Goal: Task Accomplishment & Management: Use online tool/utility

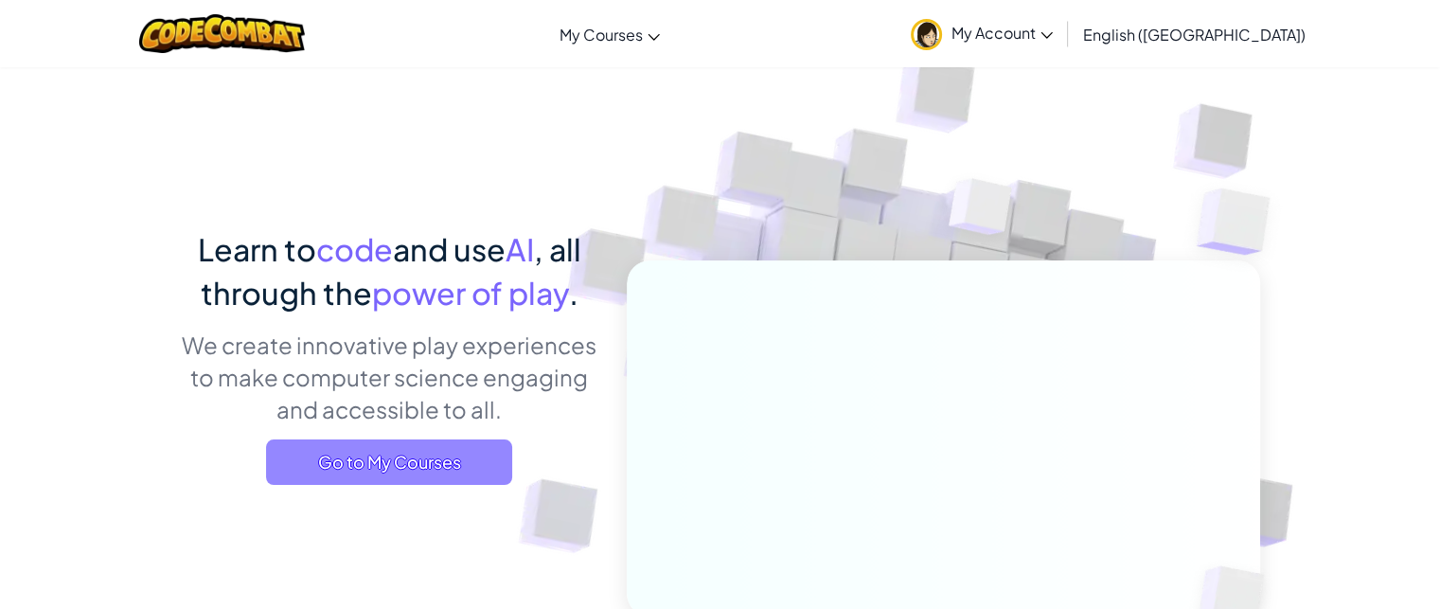
click at [470, 445] on span "Go to My Courses" at bounding box center [389, 461] width 246 height 45
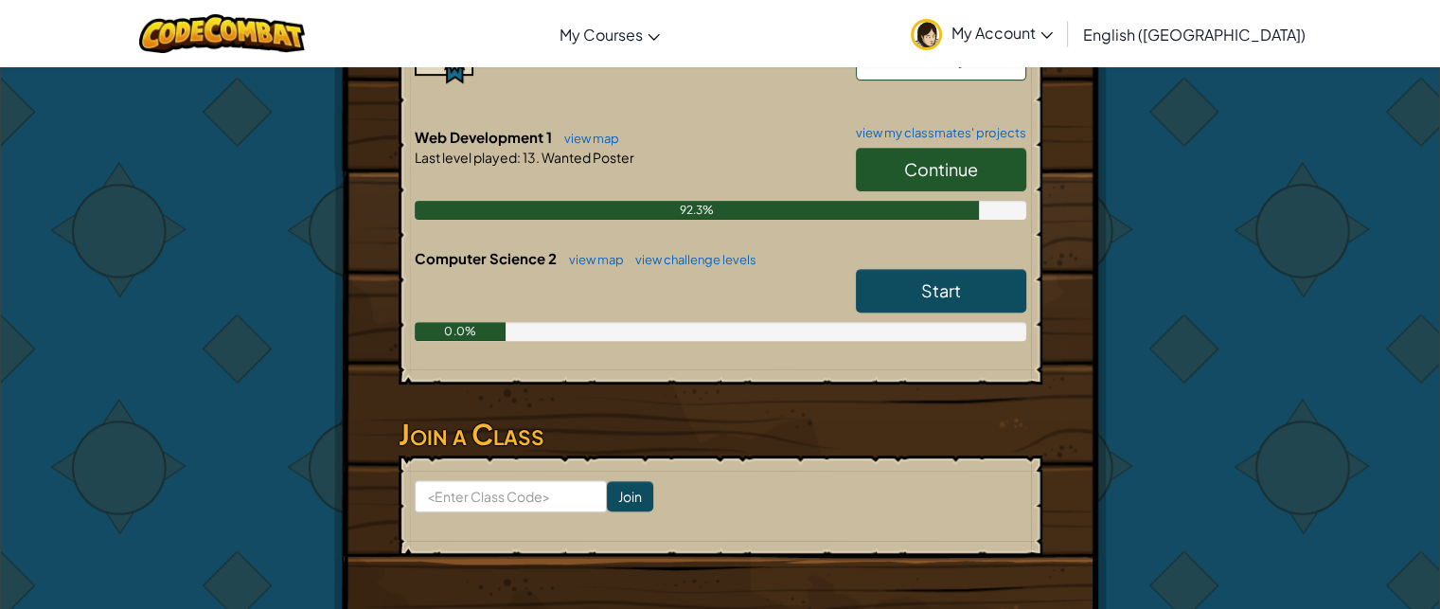
scroll to position [667, 0]
click at [917, 268] on link "Start" at bounding box center [941, 290] width 170 height 44
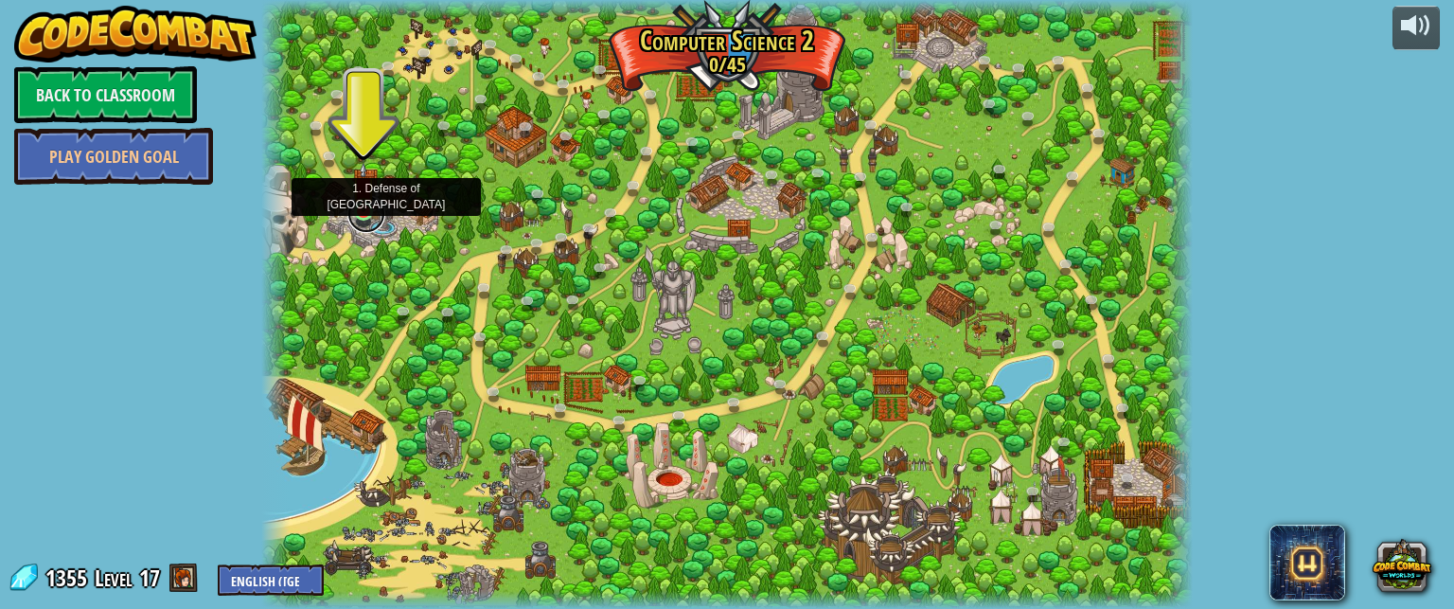
click at [363, 223] on link at bounding box center [367, 214] width 38 height 38
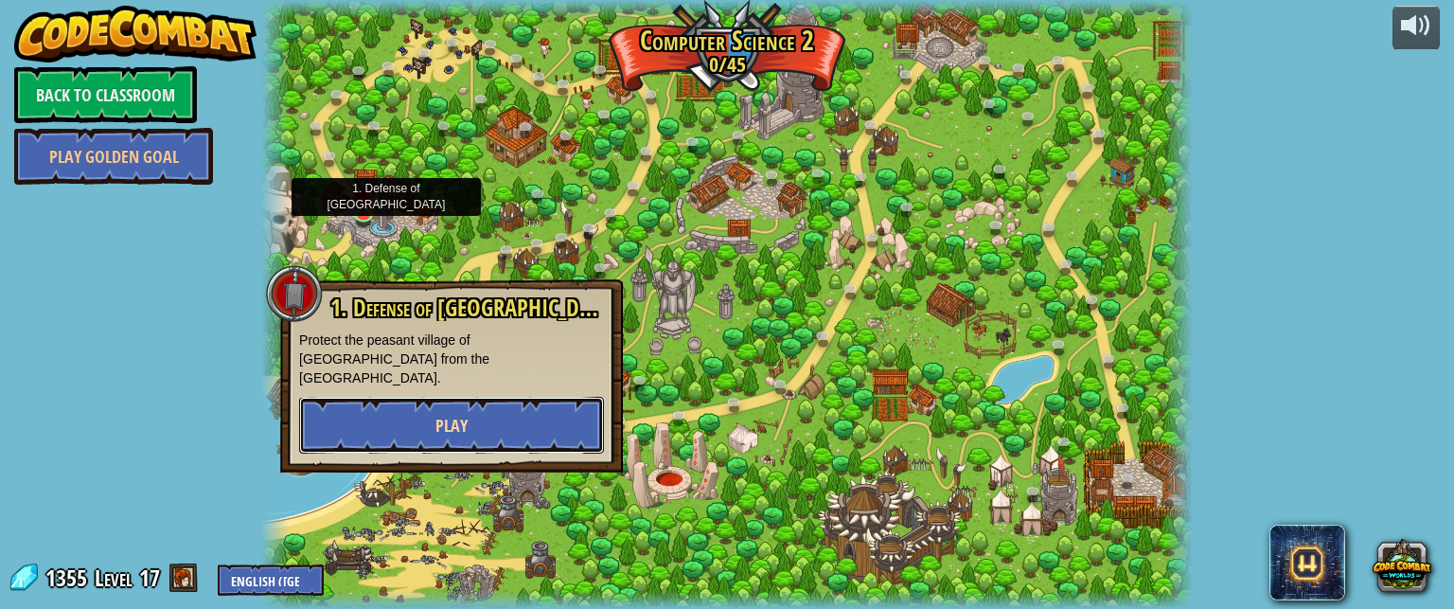
click at [502, 427] on button "Play" at bounding box center [451, 425] width 305 height 57
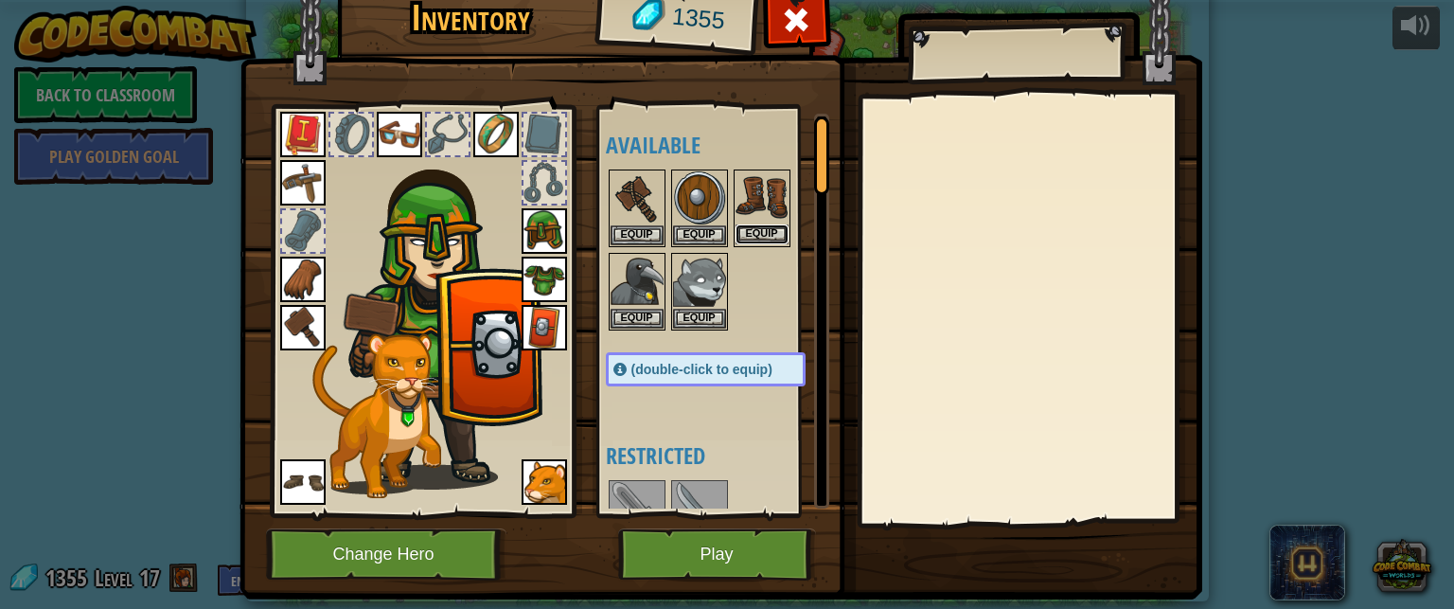
click at [756, 231] on button "Equip" at bounding box center [762, 234] width 53 height 20
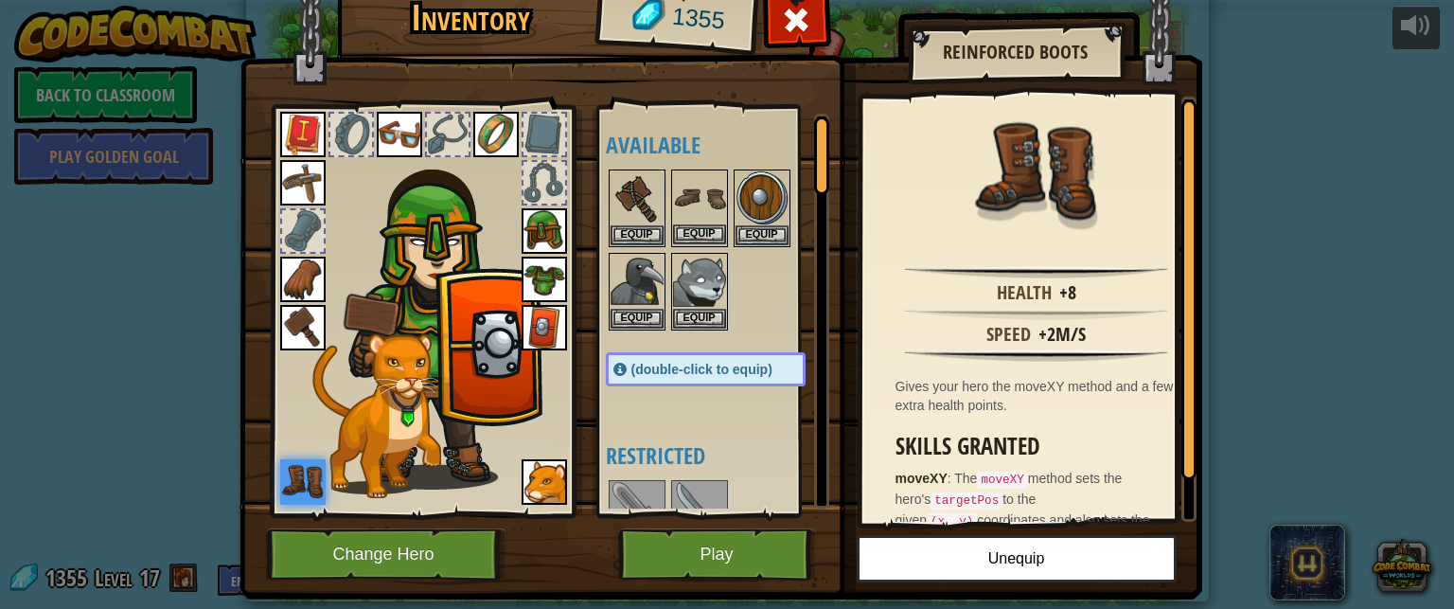
click at [677, 181] on img at bounding box center [699, 197] width 53 height 53
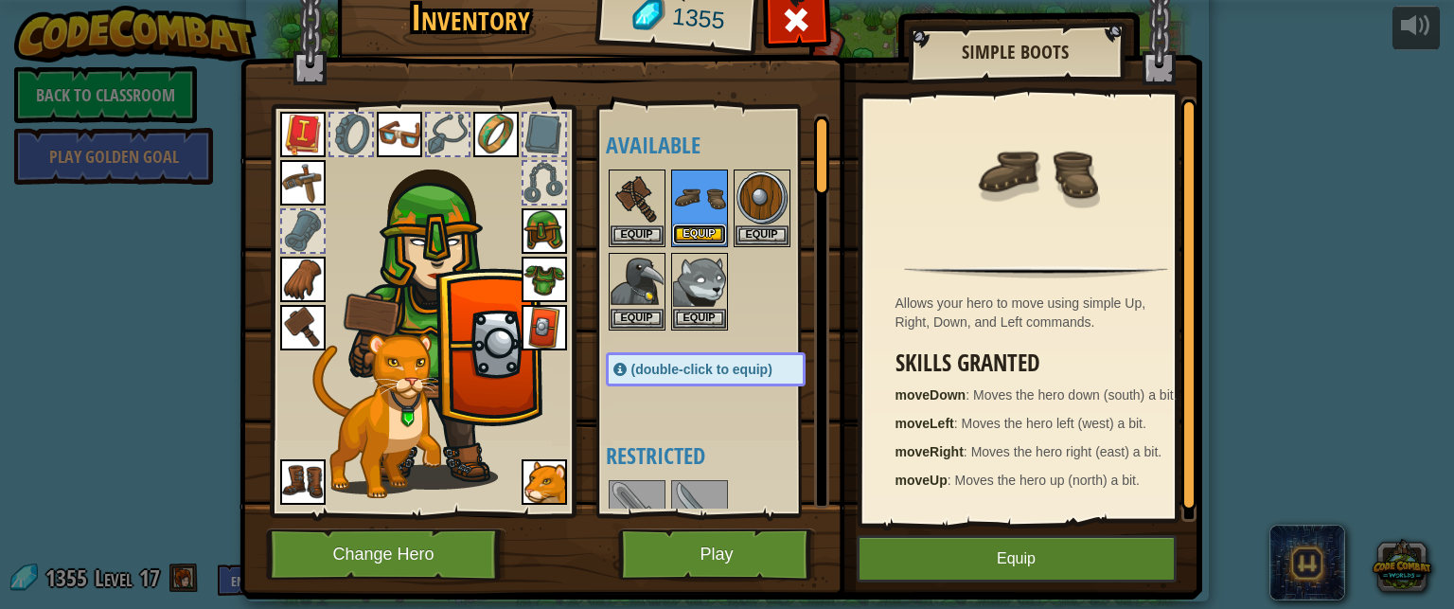
click at [701, 224] on button "Equip" at bounding box center [699, 234] width 53 height 20
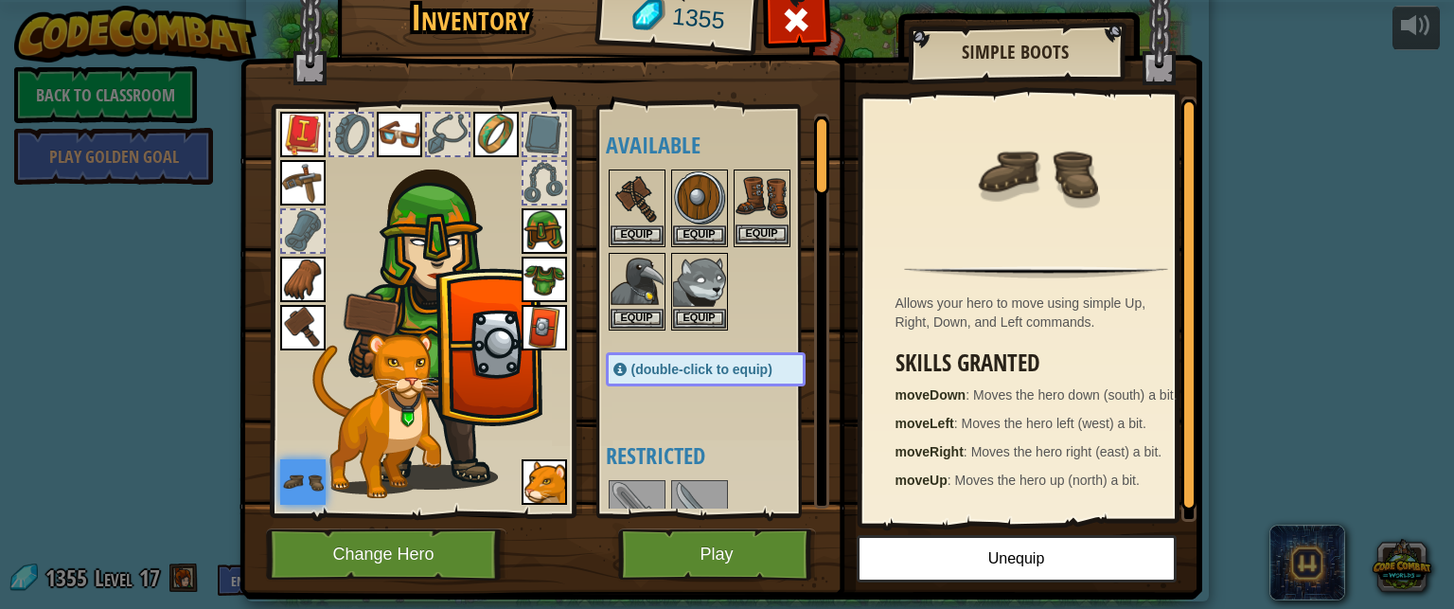
click at [750, 187] on img at bounding box center [762, 197] width 53 height 53
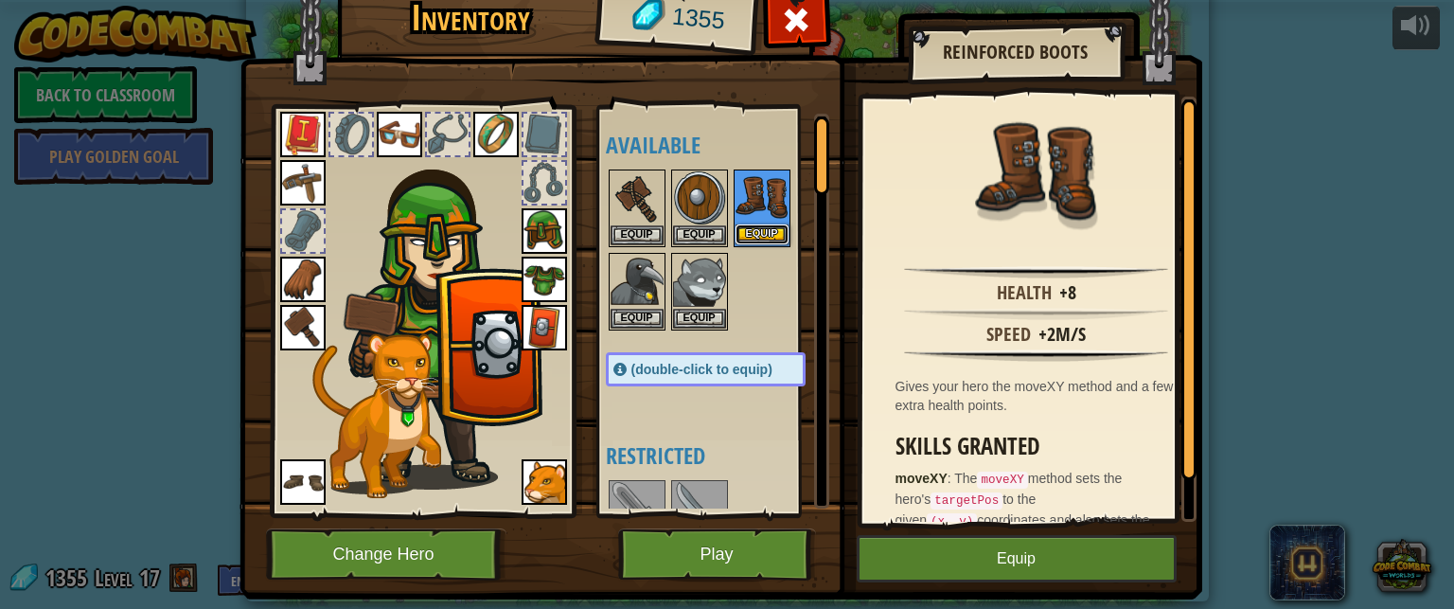
click at [750, 228] on button "Equip" at bounding box center [762, 234] width 53 height 20
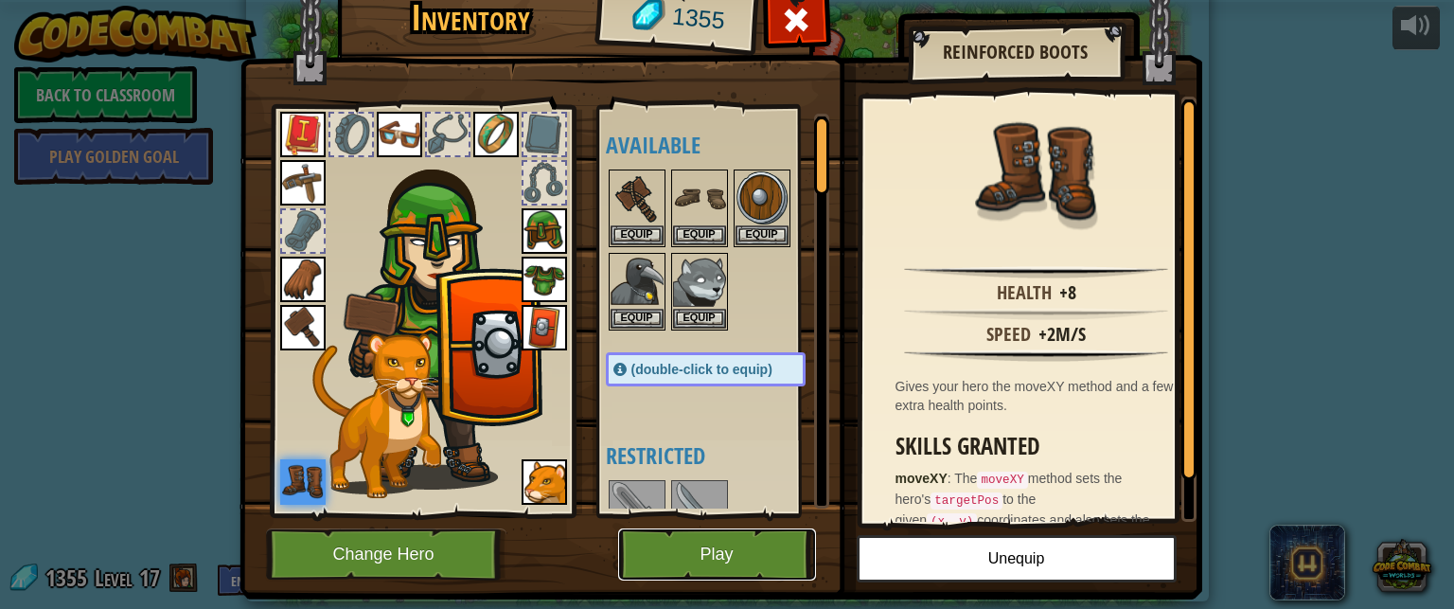
click at [734, 542] on button "Play" at bounding box center [717, 554] width 198 height 52
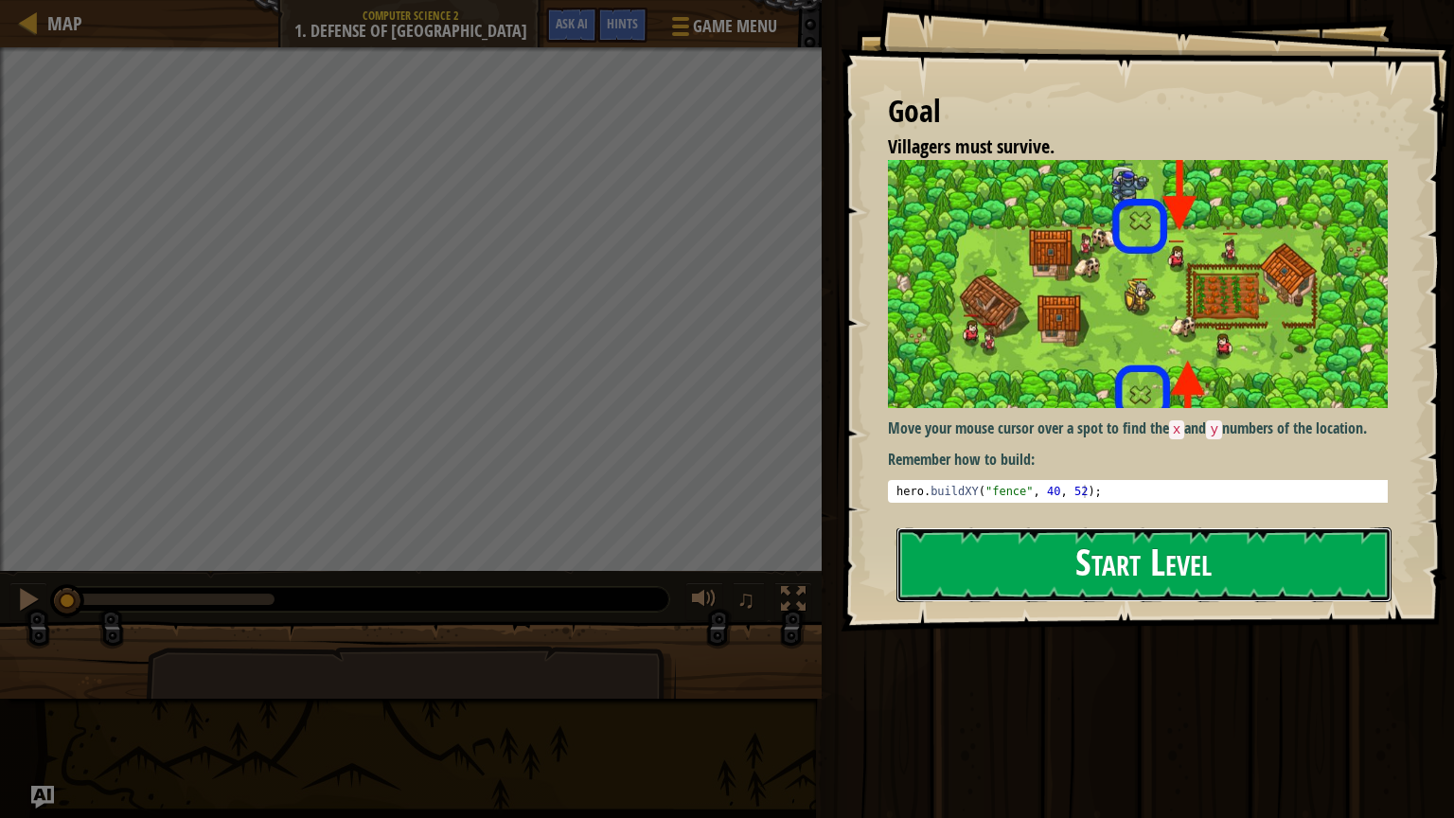
click at [991, 574] on button "Start Level" at bounding box center [1144, 564] width 495 height 75
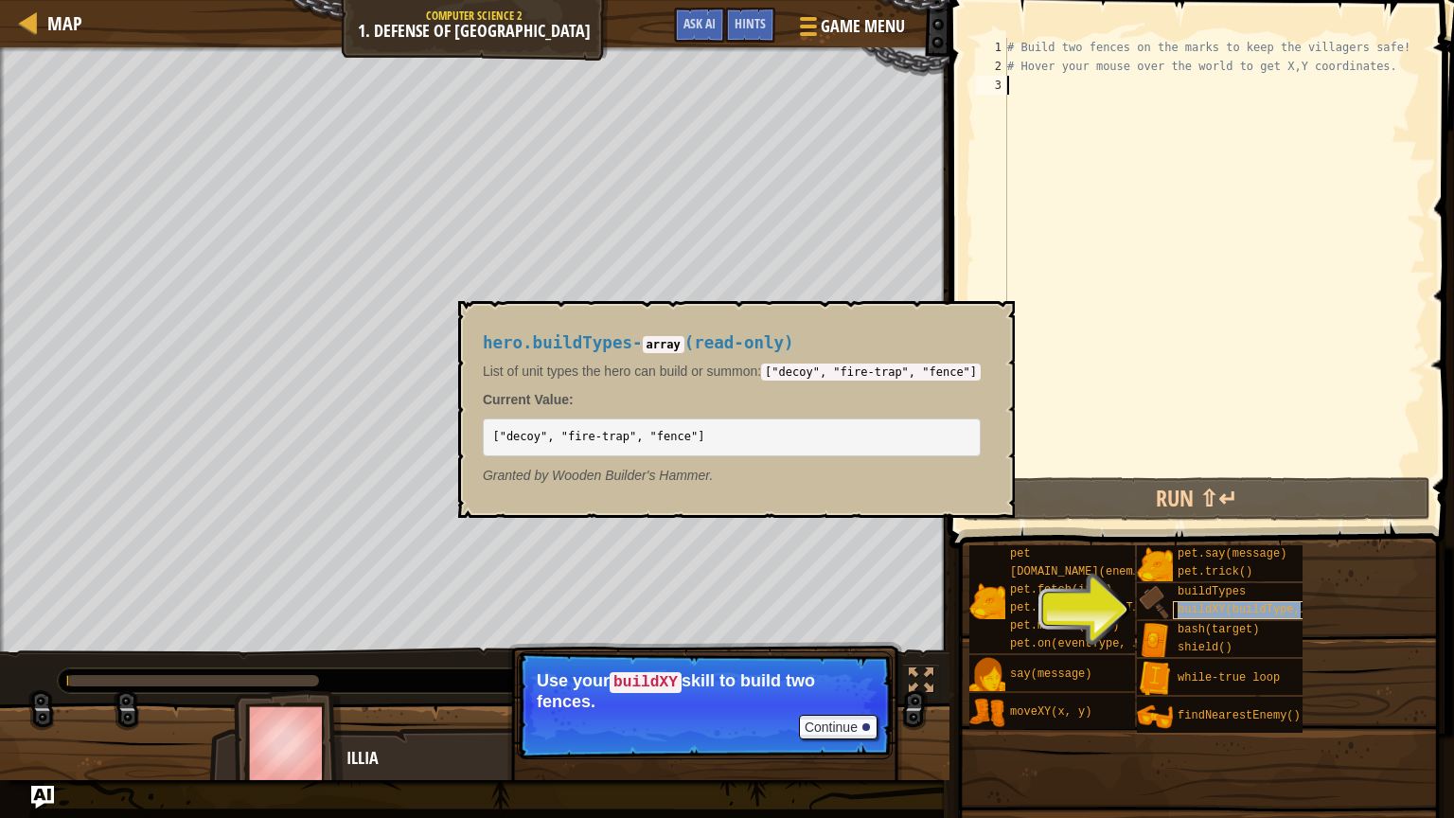
click at [1238, 608] on span "buildXY(buildType, x, y)" at bounding box center [1260, 609] width 164 height 13
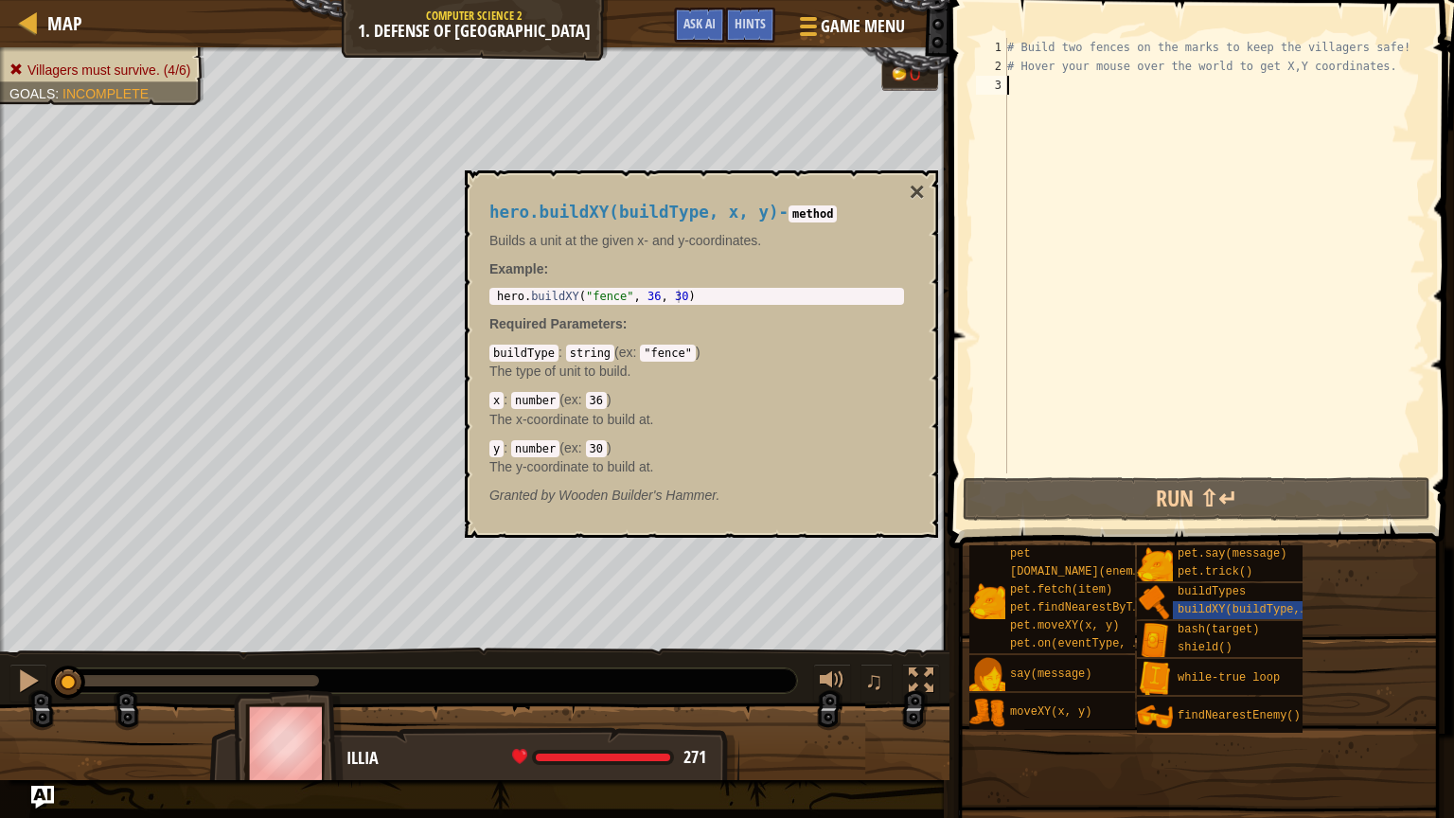
click at [1071, 108] on div "# Build two fences on the marks to keep the villagers safe! # Hover your mouse …" at bounding box center [1215, 274] width 422 height 473
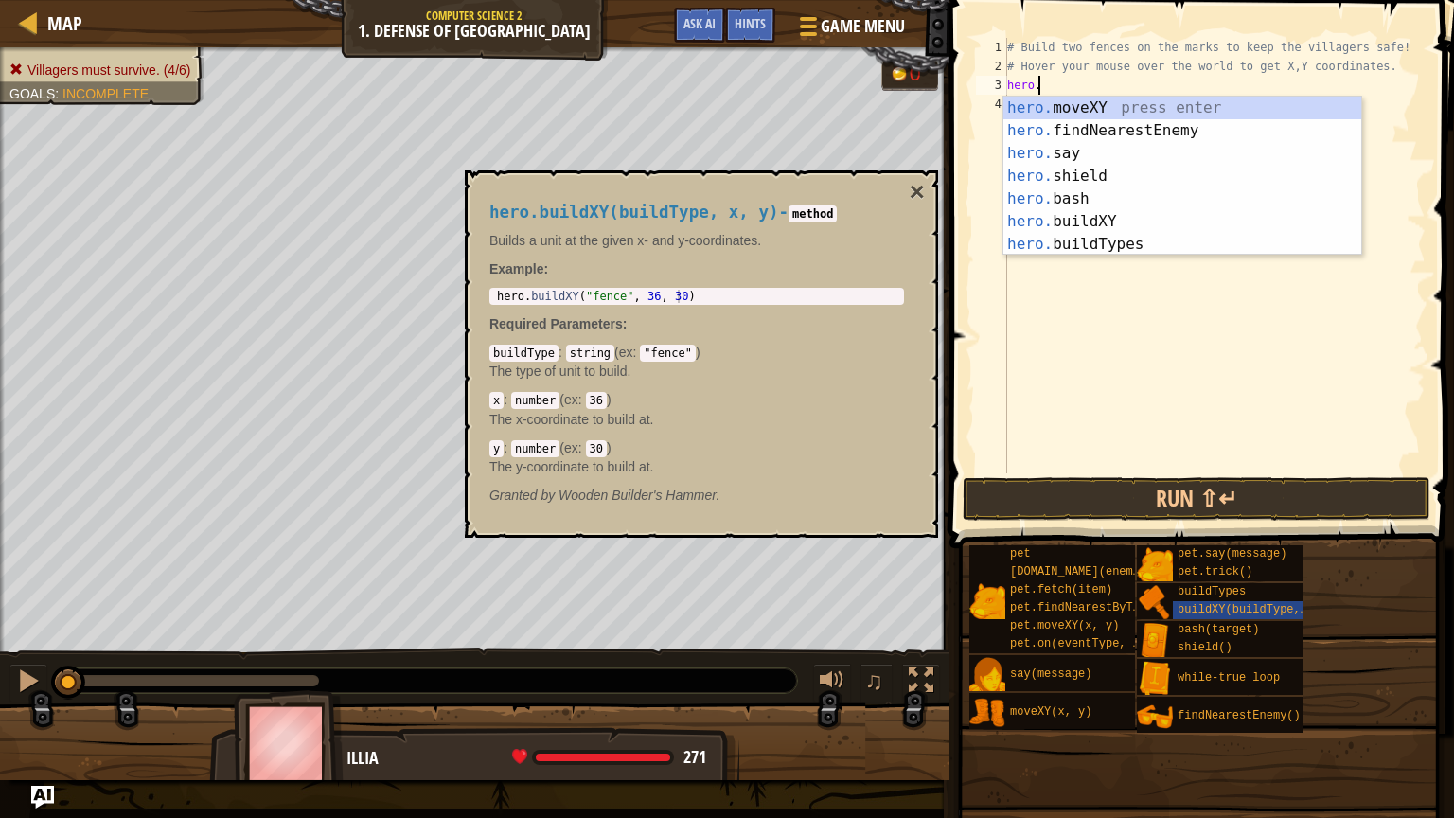
scroll to position [9, 2]
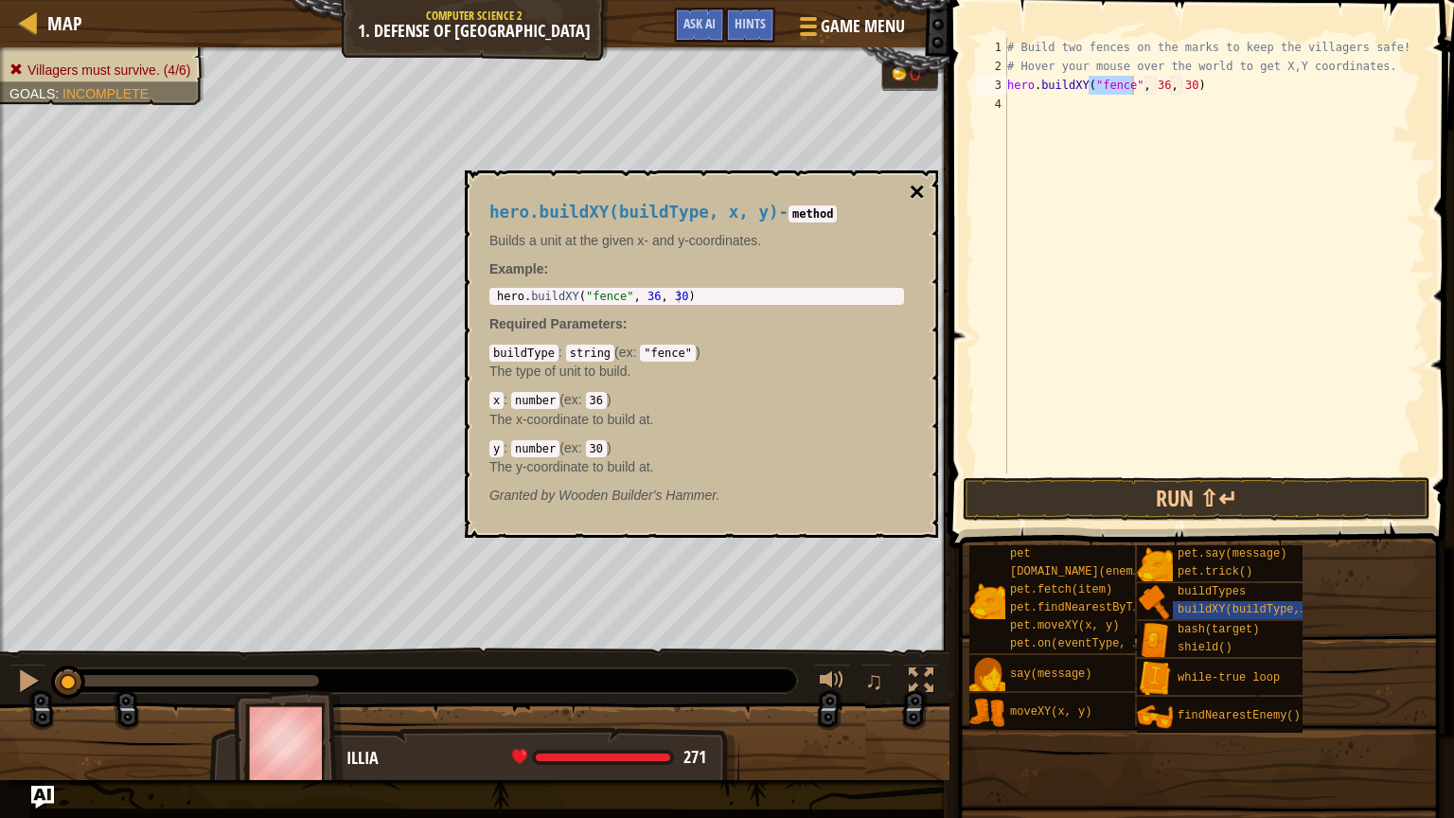
click at [924, 193] on button "×" at bounding box center [917, 192] width 15 height 27
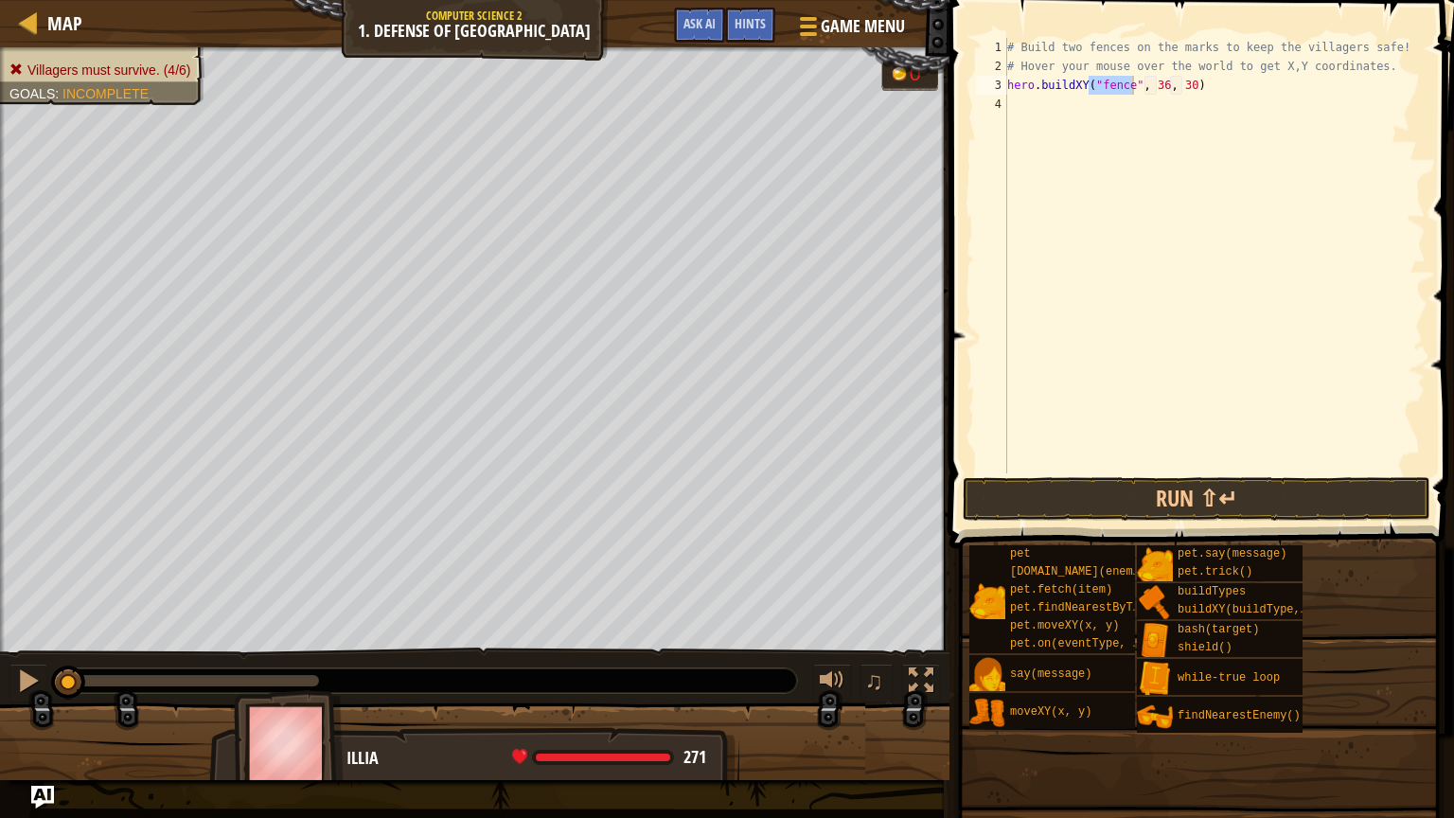
click at [1159, 83] on div "# Build two fences on the marks to keep the villagers safe! # Hover your mouse …" at bounding box center [1215, 274] width 422 height 473
click at [1178, 91] on div "# Build two fences on the marks to keep the villagers safe! # Hover your mouse …" at bounding box center [1215, 274] width 422 height 473
type textarea "hero.buildXY("fence", 40, 52)"
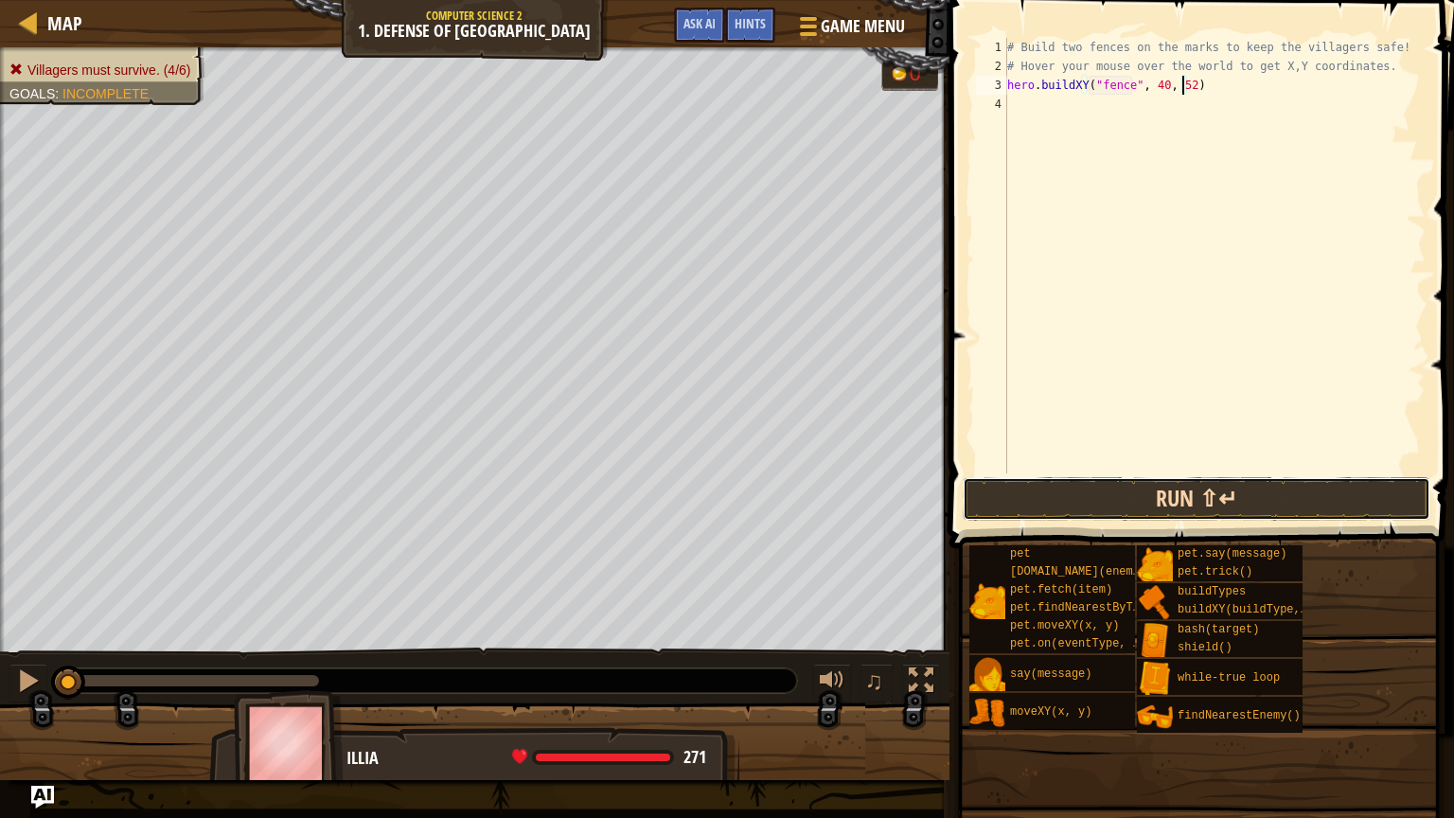
click at [1161, 493] on button "Run ⇧↵" at bounding box center [1197, 499] width 468 height 44
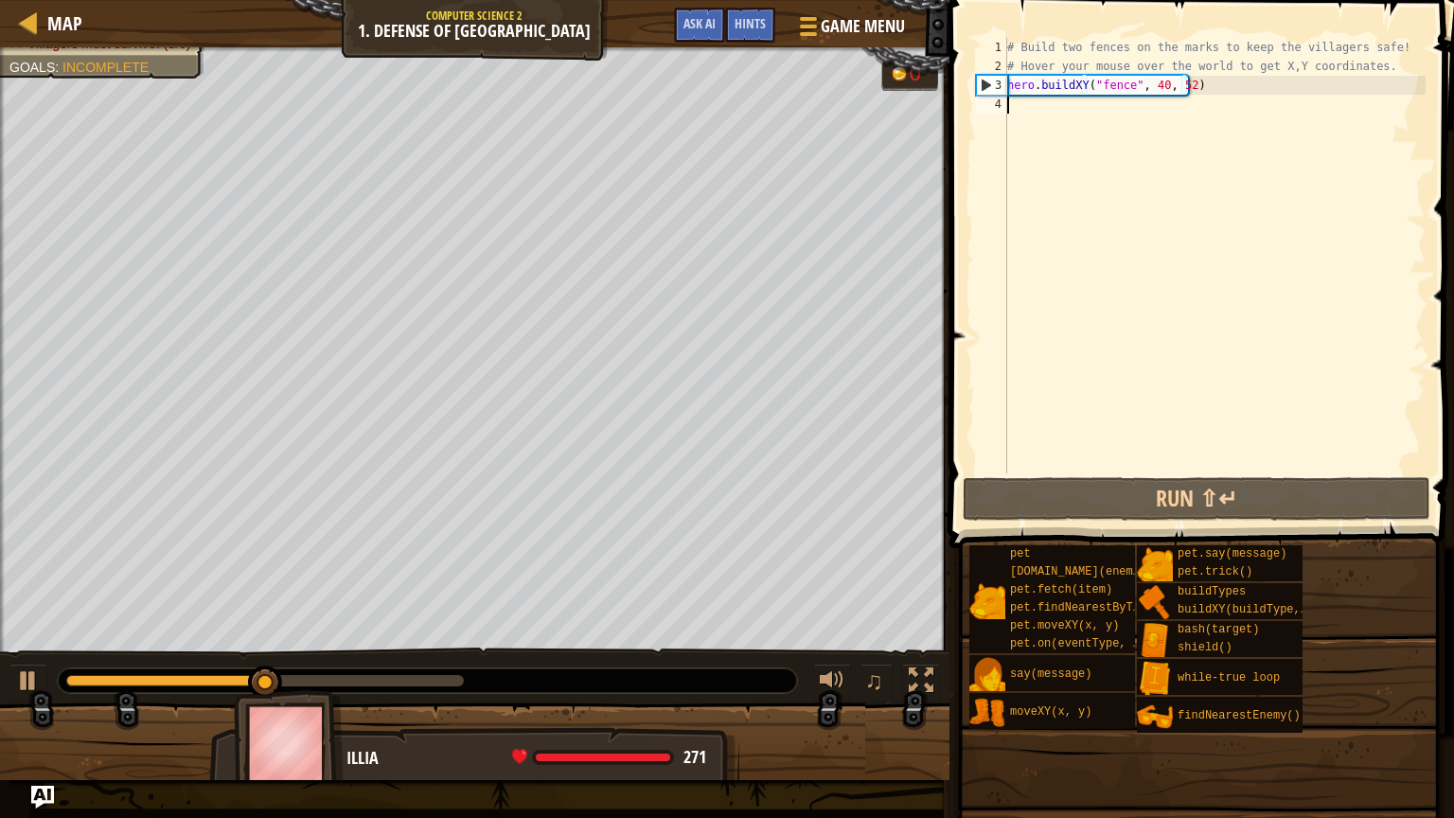
click at [1074, 121] on div "# Build two fences on the marks to keep the villagers safe! # Hover your mouse …" at bounding box center [1215, 274] width 422 height 473
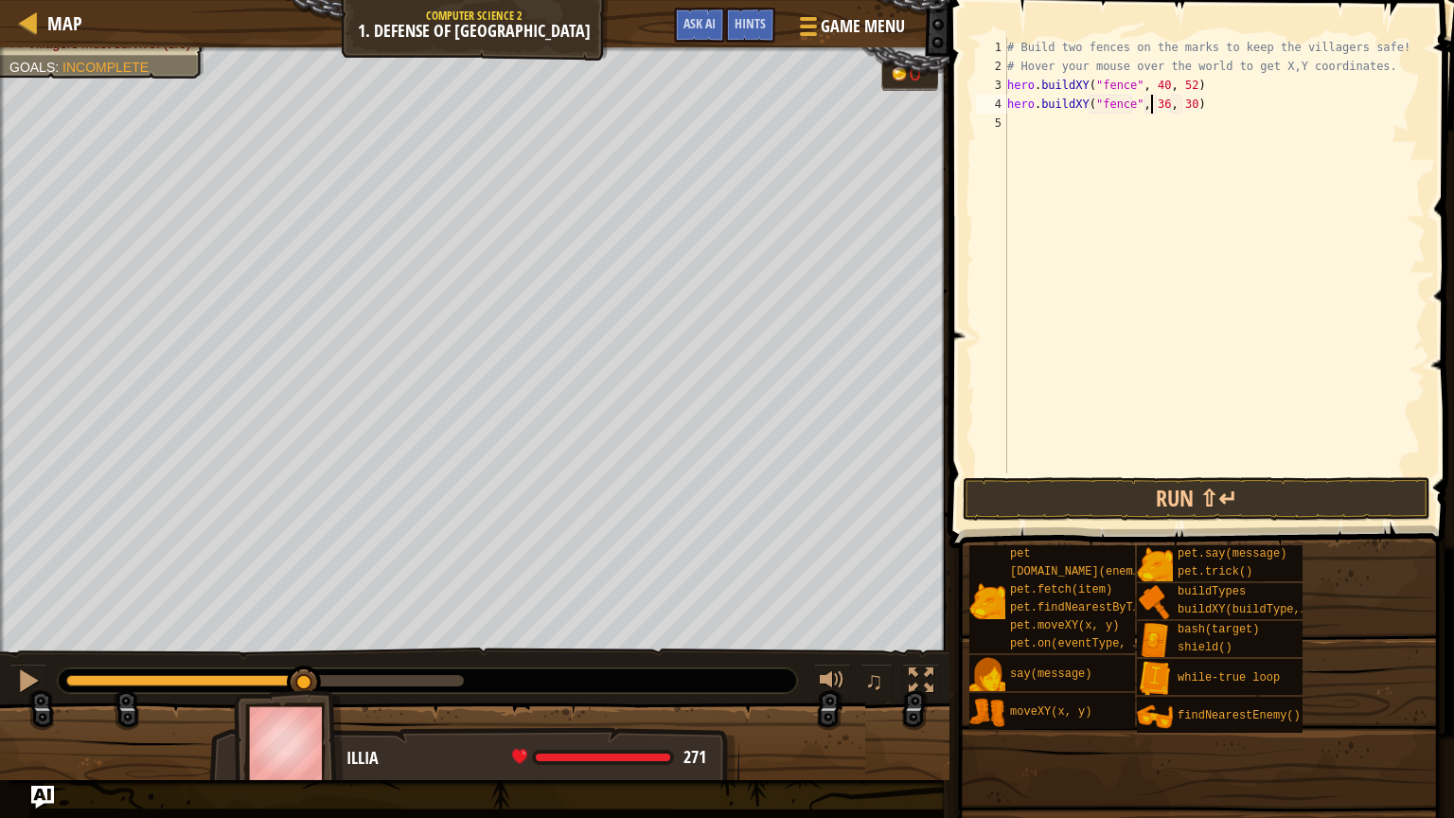
click at [1151, 107] on div "# Build two fences on the marks to keep the villagers safe! # Hover your mouse …" at bounding box center [1215, 274] width 422 height 473
type textarea "hero.buildXY("fence", 40, 20)"
click at [1084, 489] on button "Run ⇧↵" at bounding box center [1197, 499] width 468 height 44
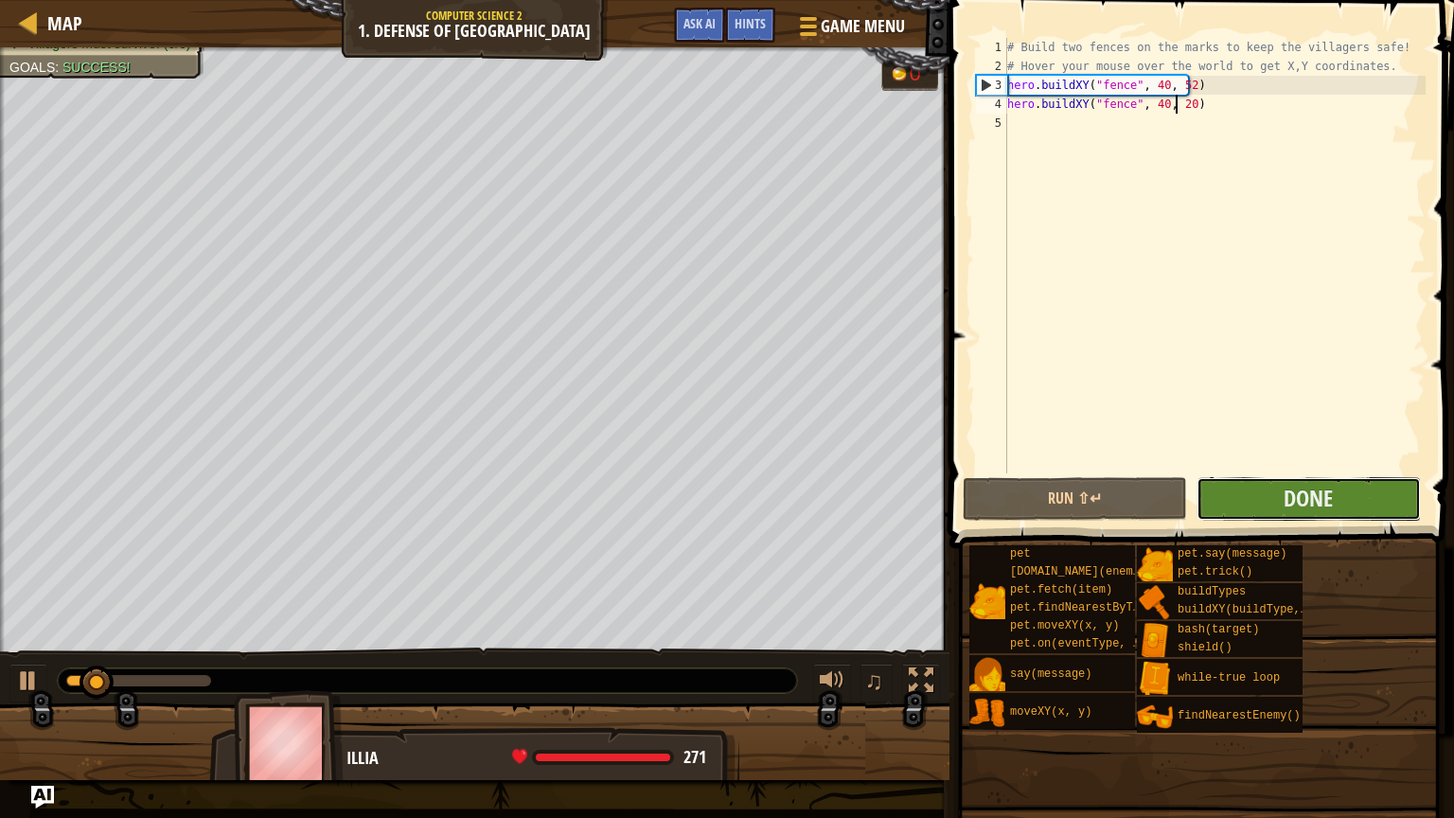
click at [1261, 495] on button "Done" at bounding box center [1309, 499] width 224 height 44
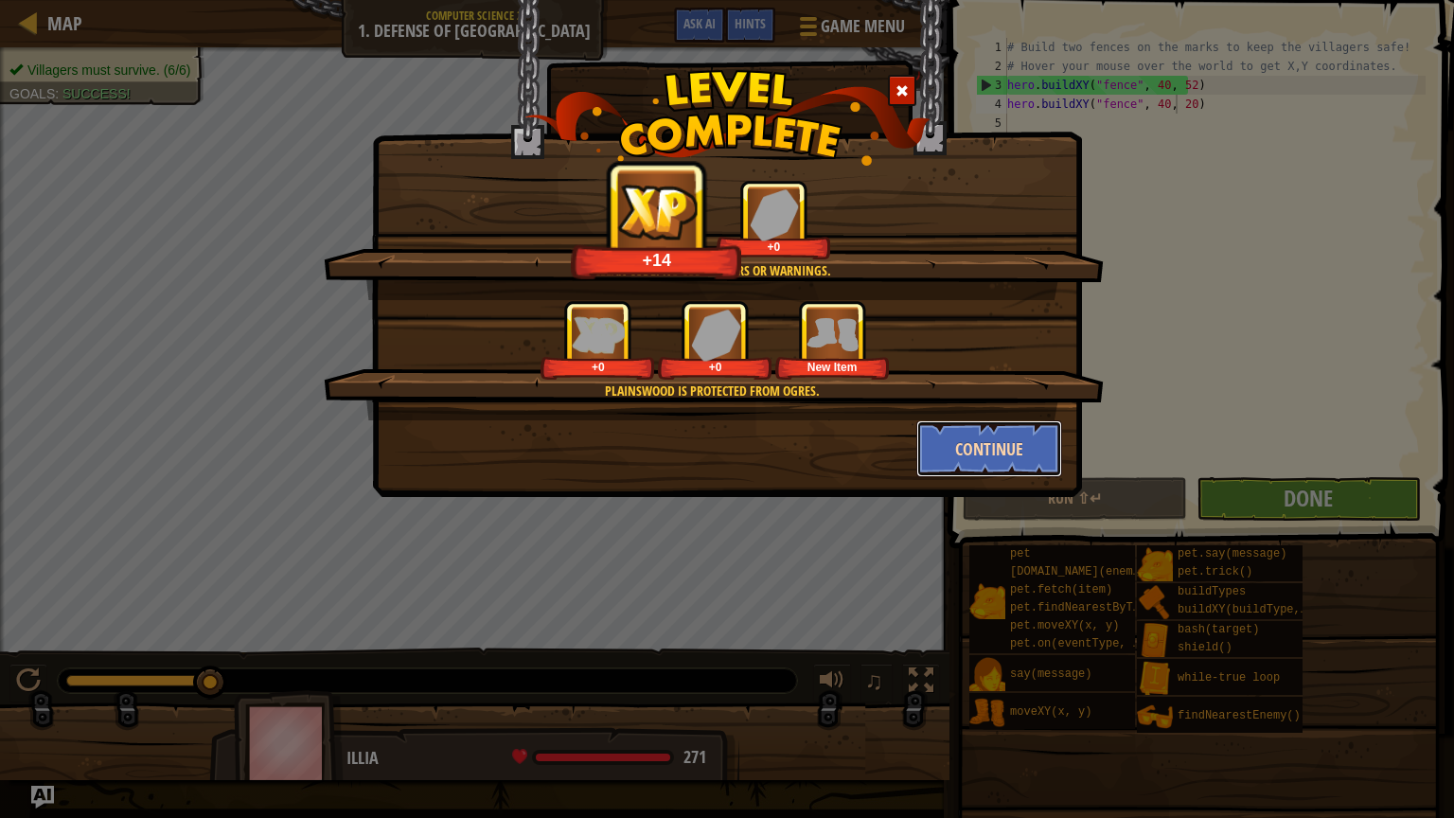
click at [992, 455] on button "Continue" at bounding box center [990, 448] width 147 height 57
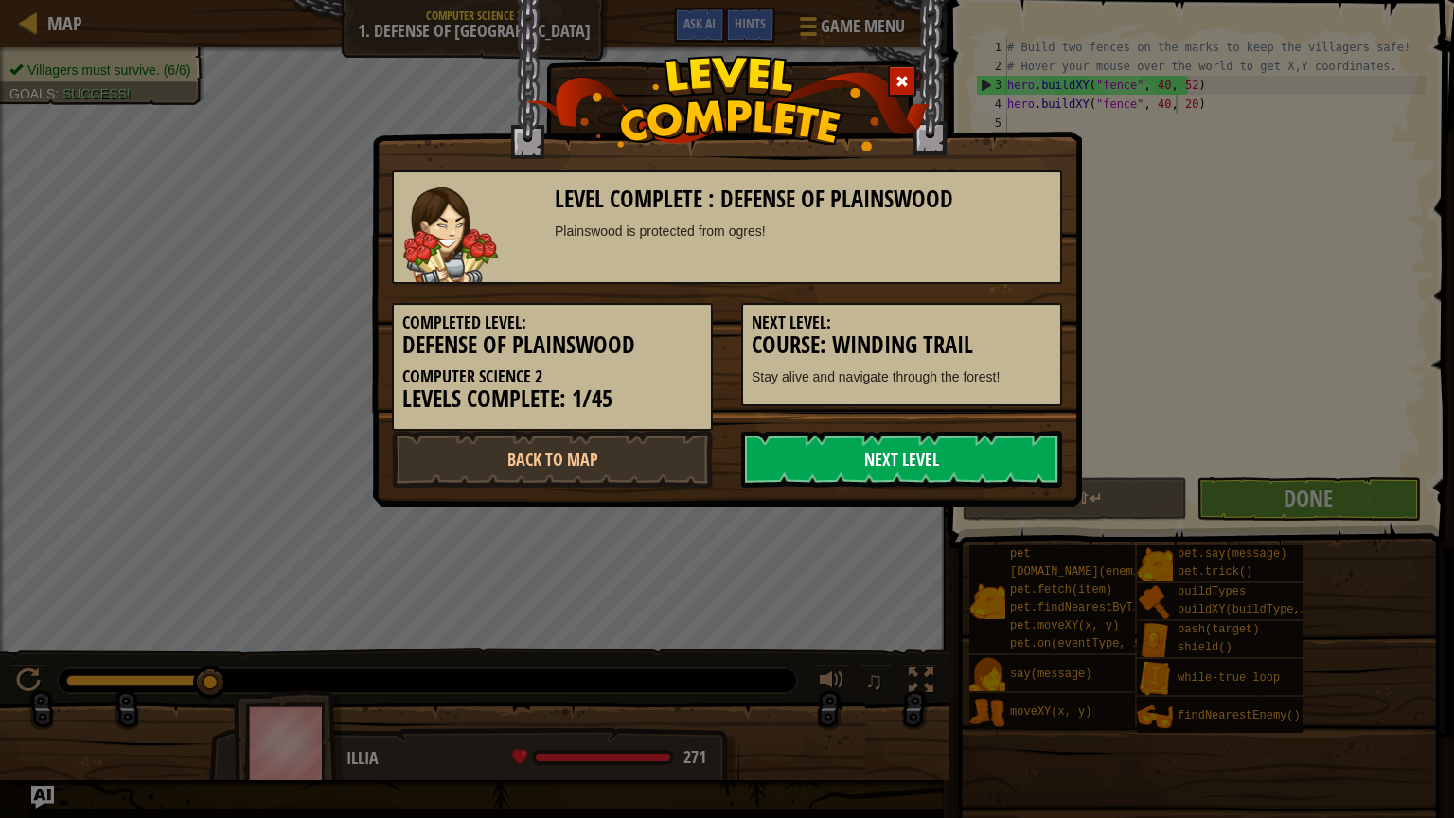
drag, startPoint x: 992, startPoint y: 455, endPoint x: 939, endPoint y: 453, distance: 53.1
click at [939, 453] on link "Next Level" at bounding box center [901, 459] width 321 height 57
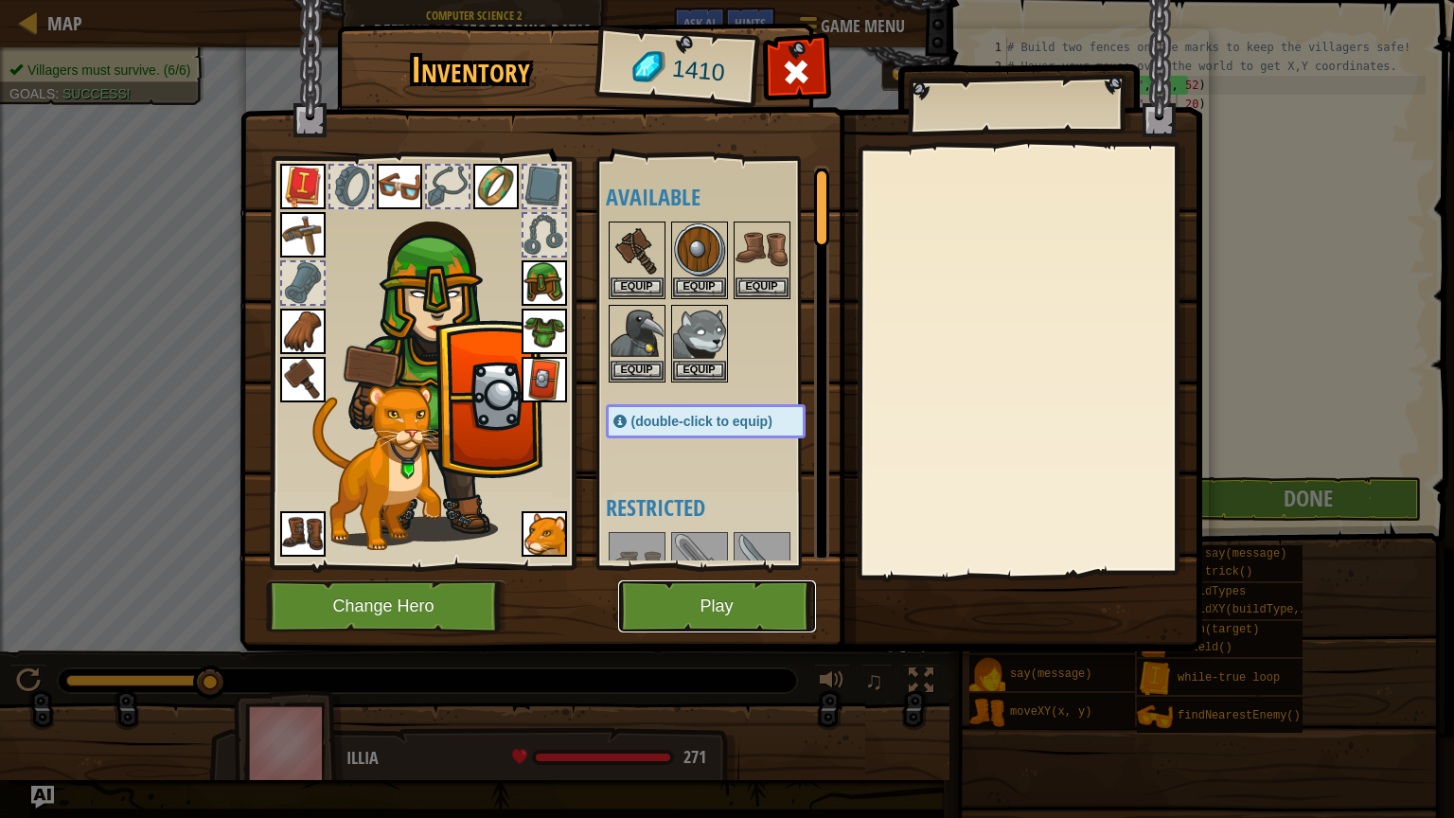
click at [735, 595] on button "Play" at bounding box center [717, 606] width 198 height 52
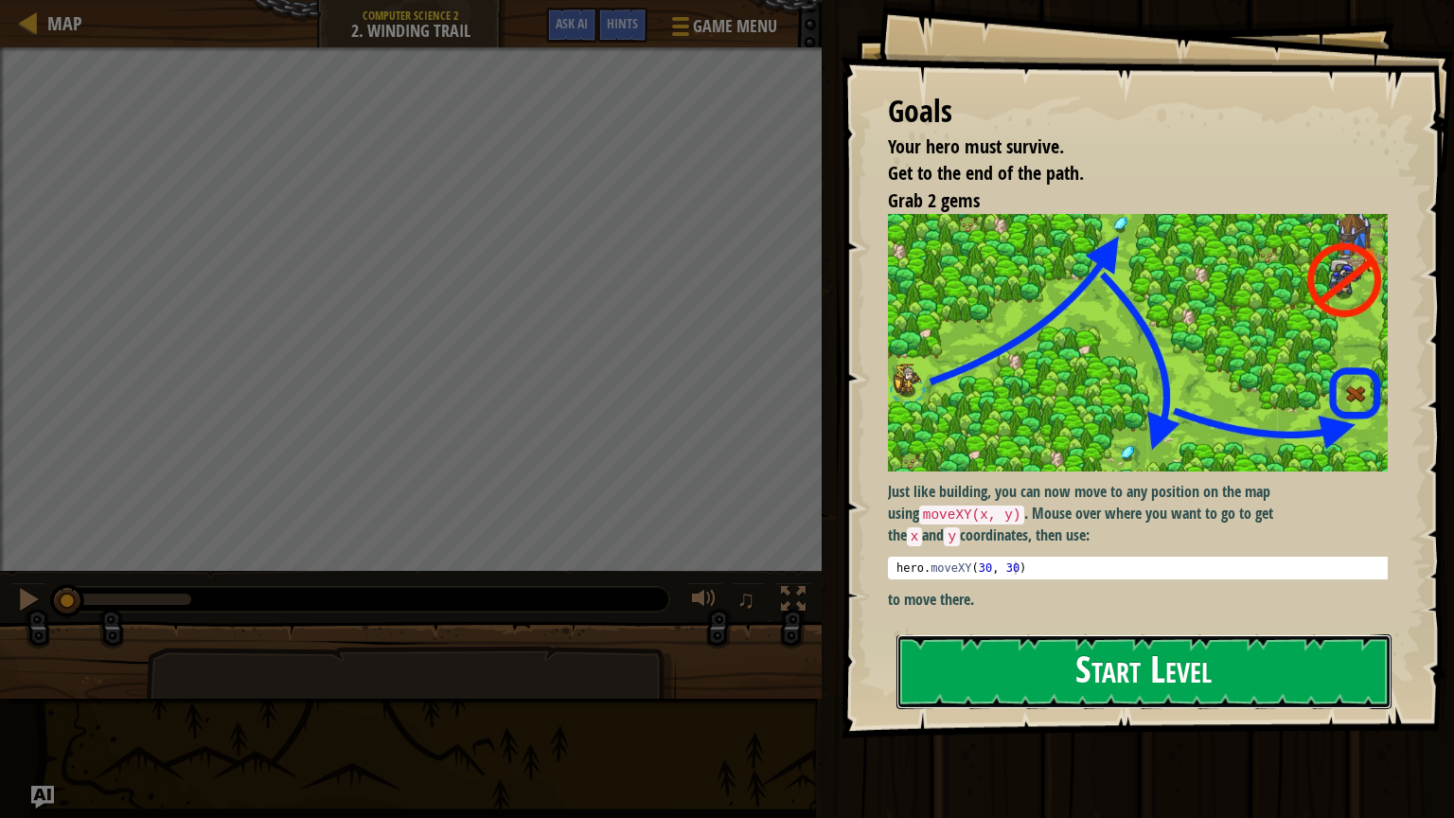
click at [1104, 608] on button "Start Level" at bounding box center [1144, 671] width 495 height 75
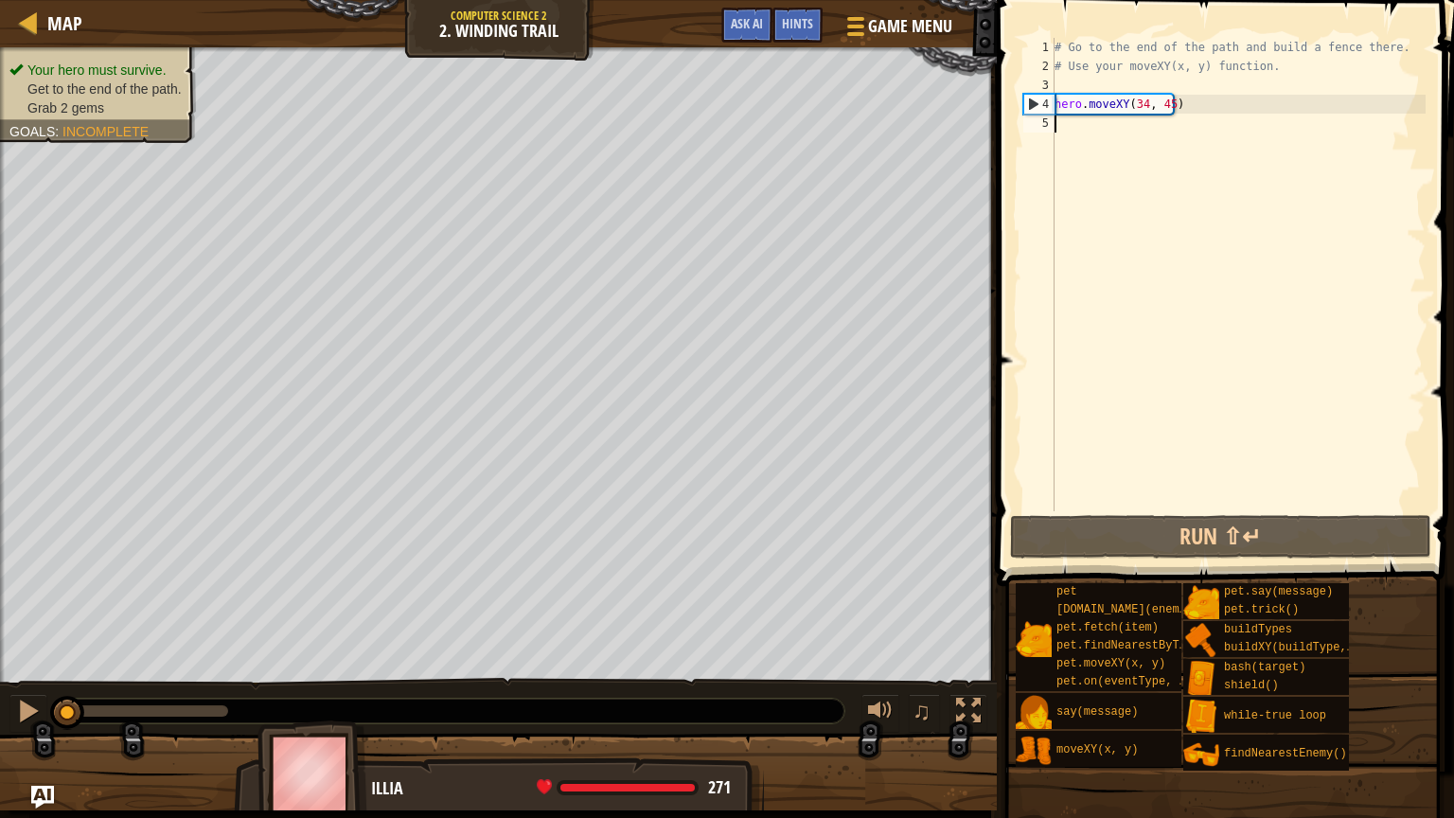
click at [1145, 110] on div "# Go to the end of the path and build a fence there. # Use your moveXY(x, y) fu…" at bounding box center [1238, 293] width 375 height 511
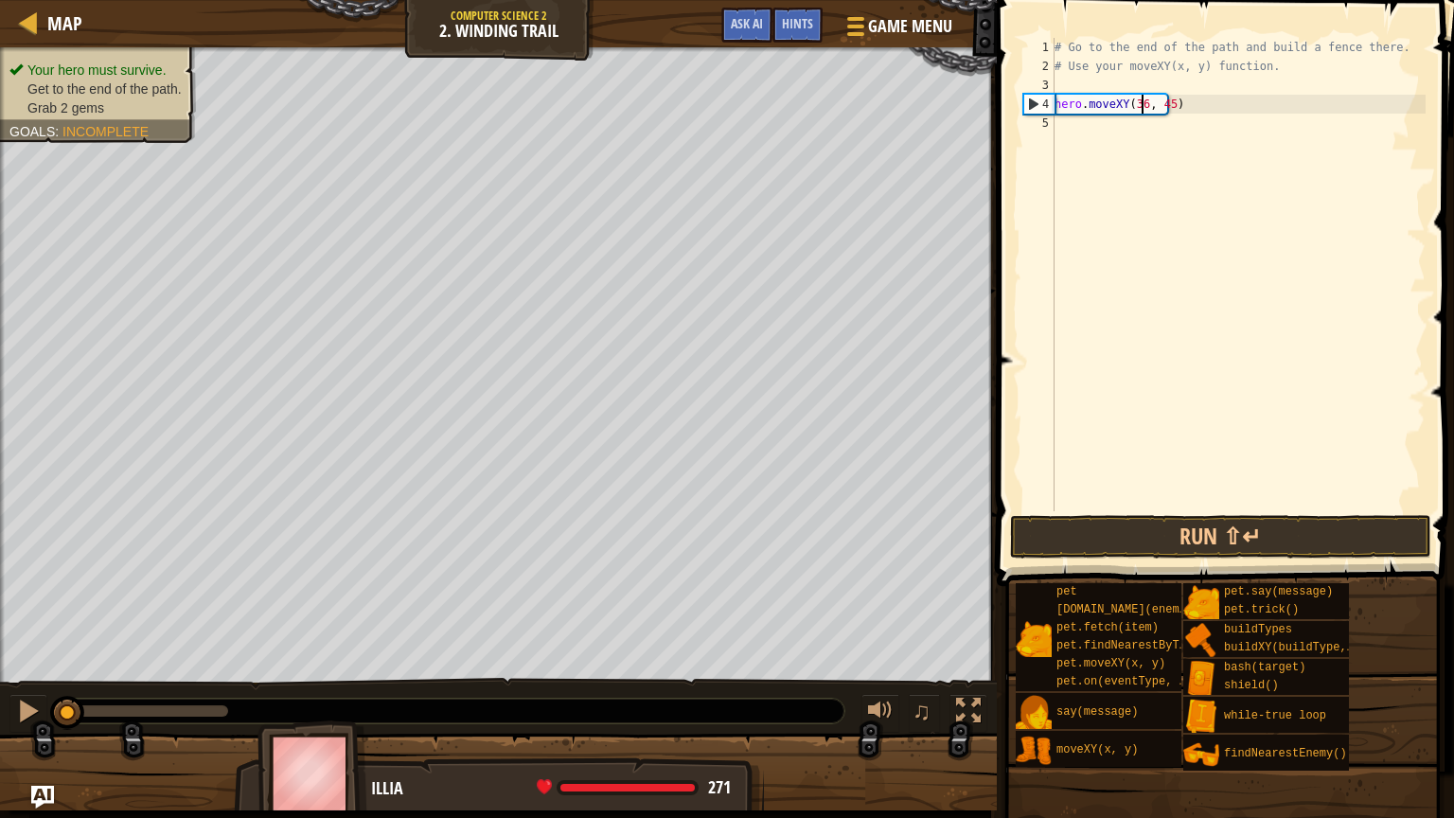
scroll to position [9, 7]
click at [1164, 100] on div "# Go to the end of the path and build a fence there. # Use your moveXY(x, y) fu…" at bounding box center [1238, 293] width 375 height 511
type textarea "hero.moveXY(36, 60)"
click at [1114, 126] on div "# Go to the end of the path and build a fence there. # Use your moveXY(x, y) fu…" at bounding box center [1238, 293] width 375 height 511
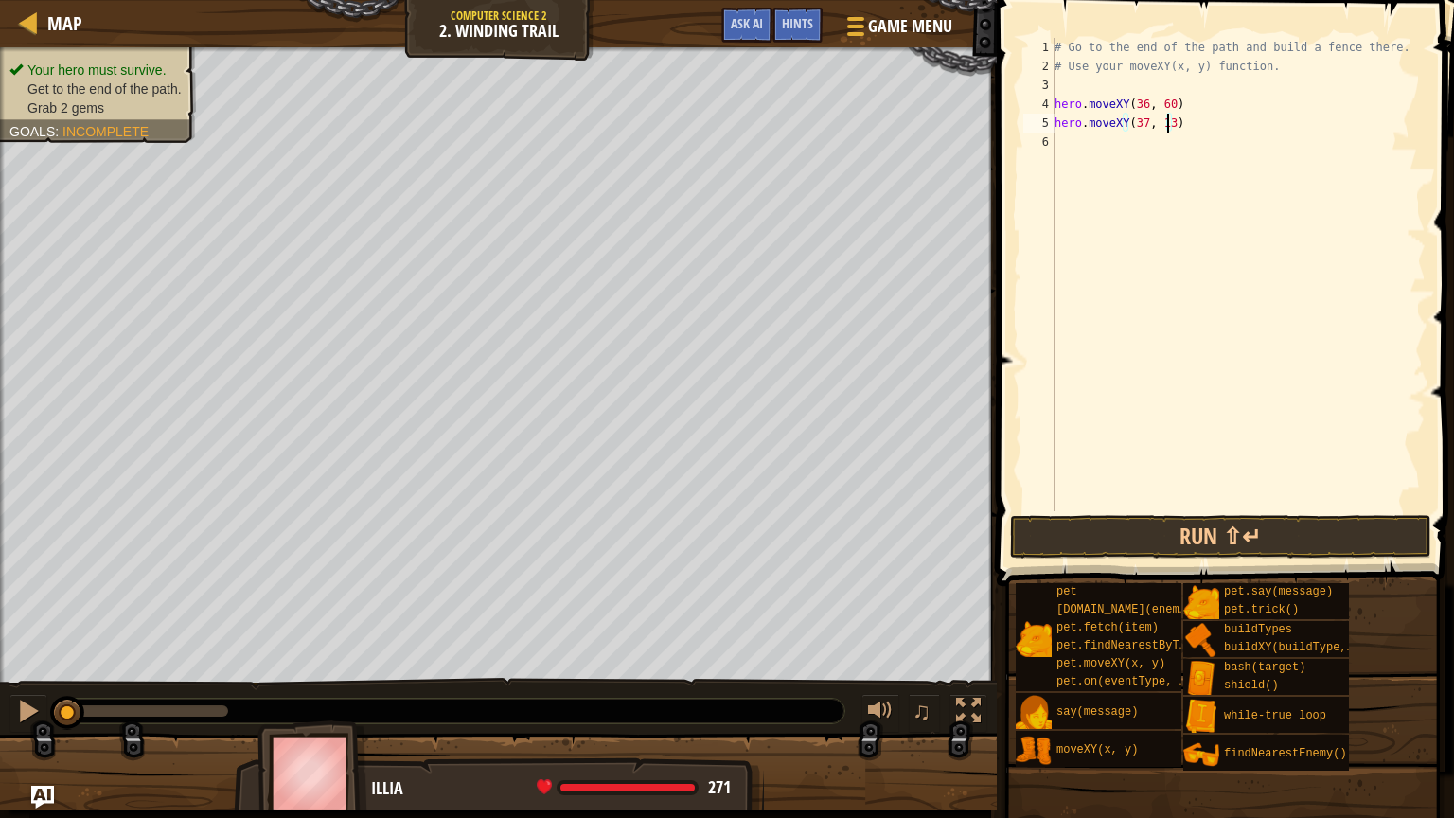
type textarea "hero.moveXY(37, 13)"
click at [1125, 512] on span at bounding box center [1227, 266] width 473 height 642
click at [1132, 521] on button "Run ⇧↵" at bounding box center [1220, 537] width 421 height 44
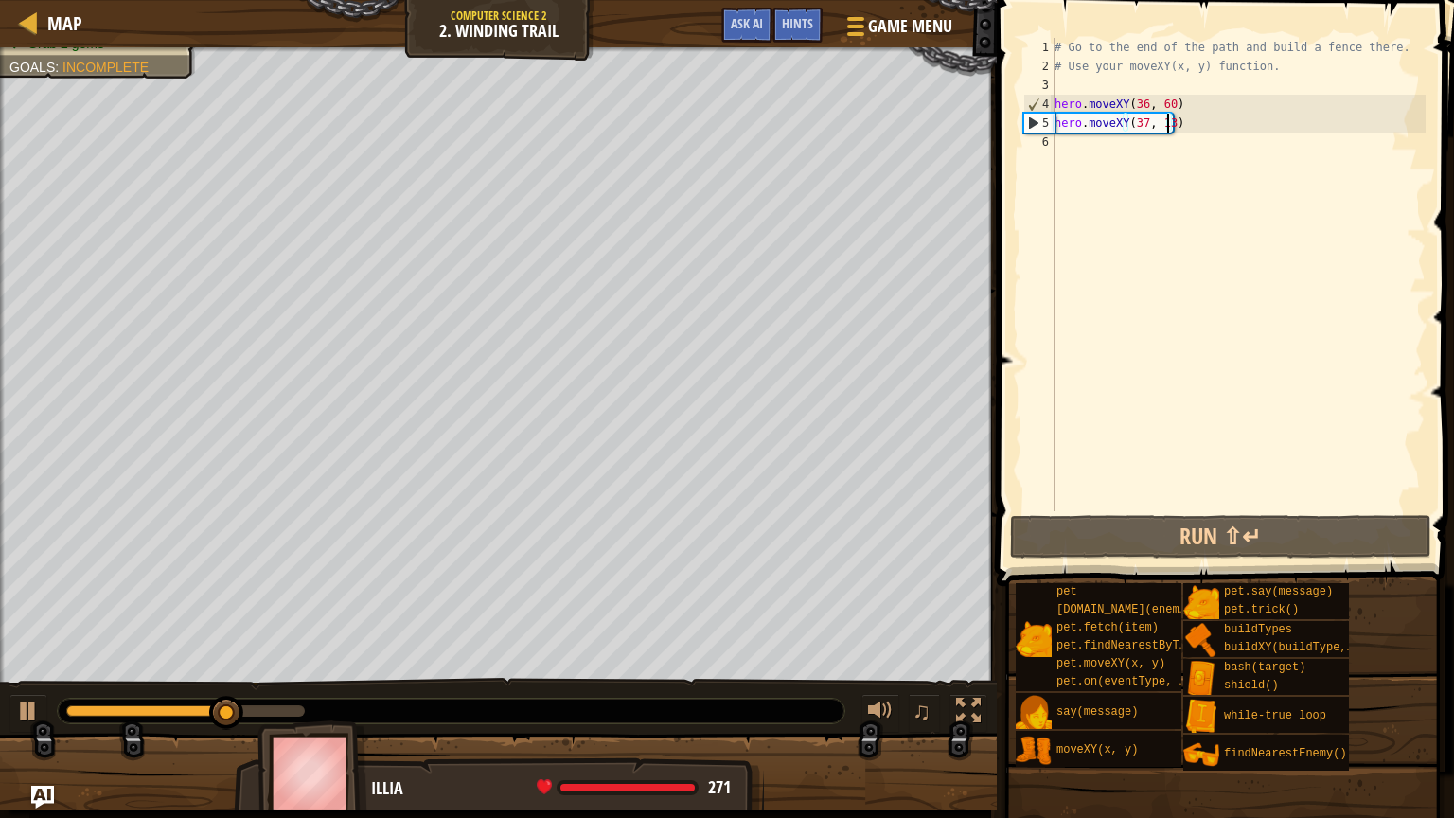
click at [1100, 156] on div "# Go to the end of the path and build a fence there. # Use your moveXY(x, y) fu…" at bounding box center [1238, 293] width 375 height 511
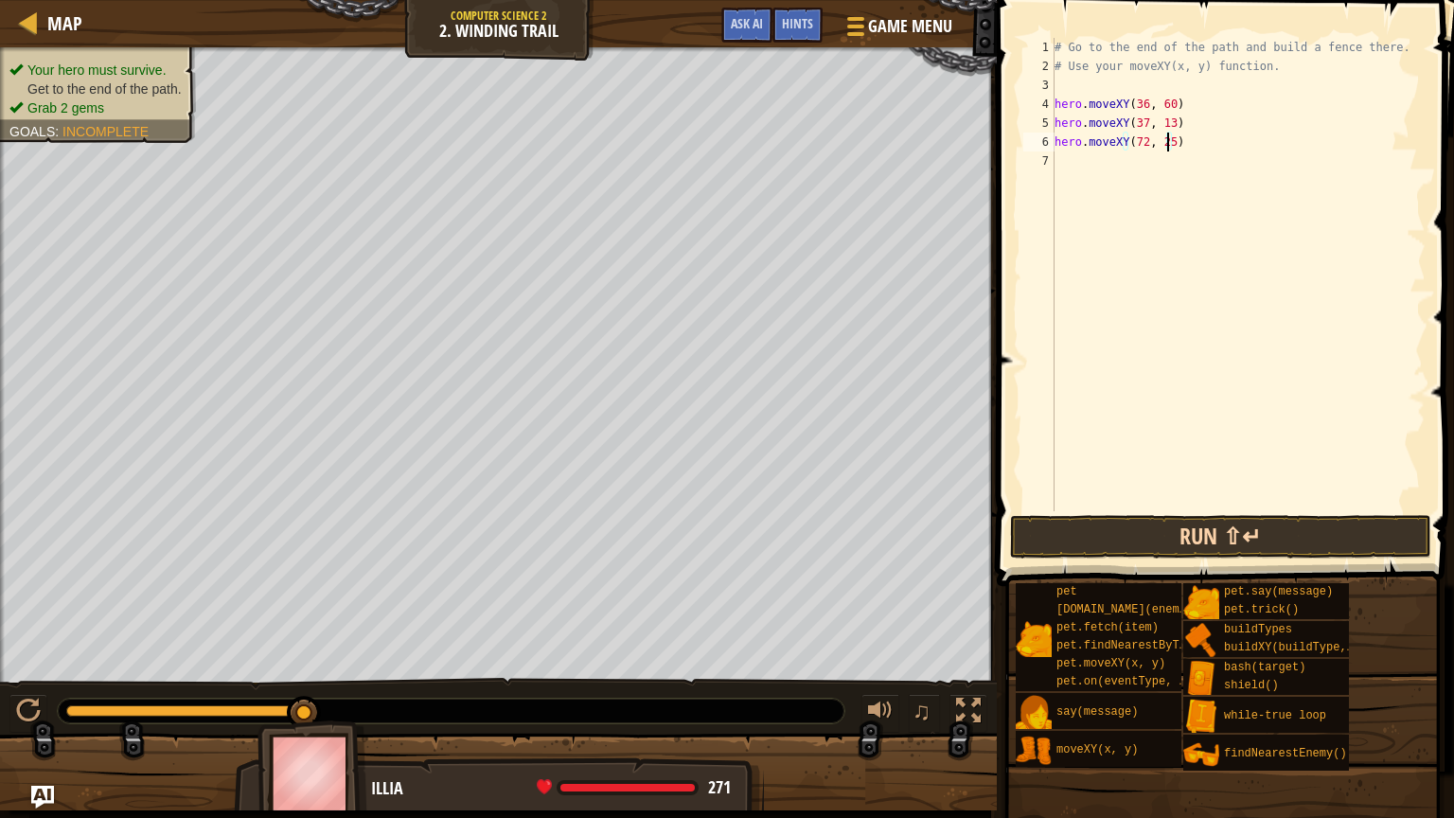
type textarea "hero.moveXY(72, 25)"
click at [1124, 538] on button "Run ⇧↵" at bounding box center [1220, 537] width 421 height 44
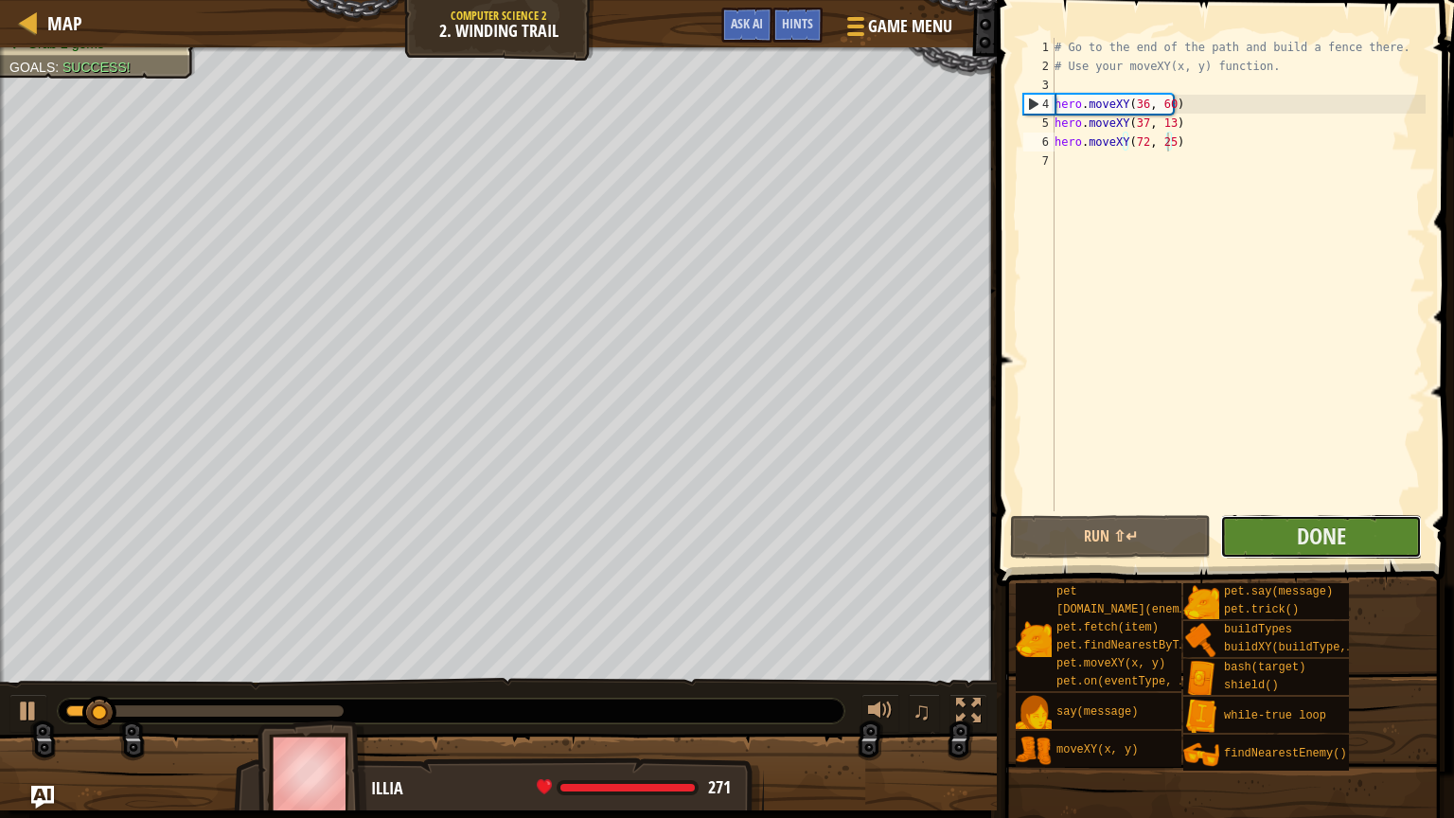
click at [1253, 539] on button "Done" at bounding box center [1321, 537] width 201 height 44
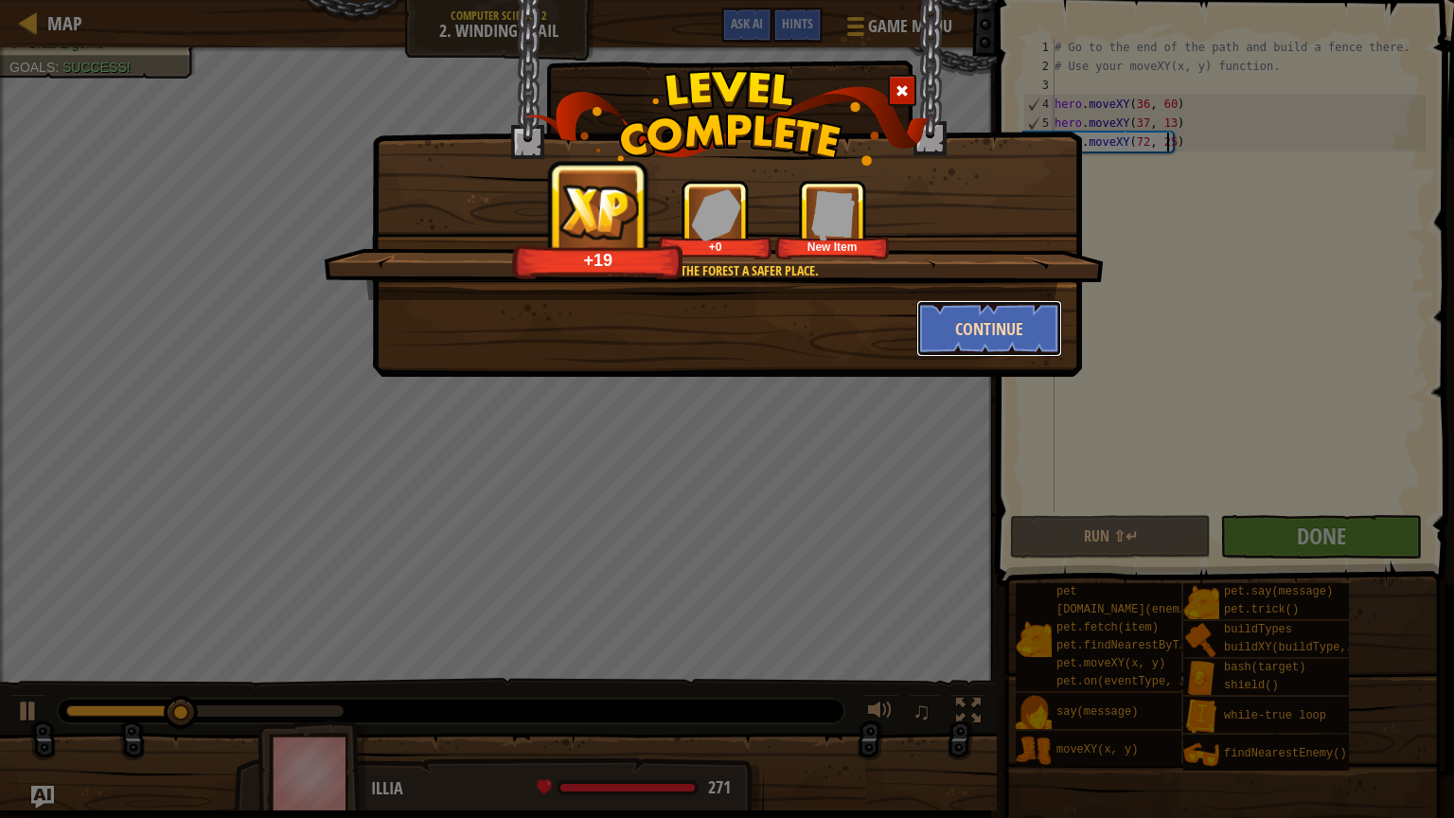
click at [989, 337] on button "Continue" at bounding box center [990, 328] width 147 height 57
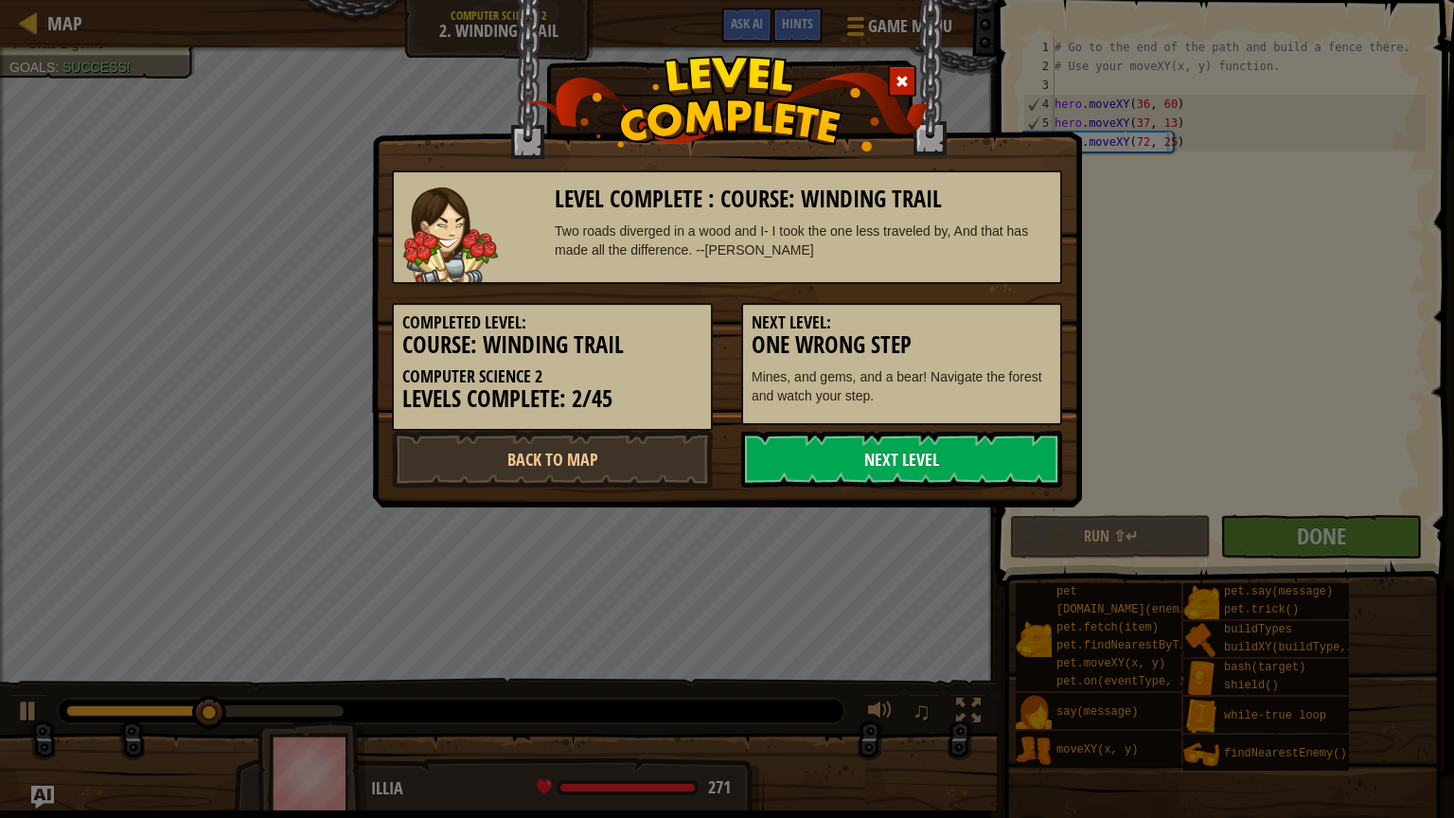
click at [980, 446] on link "Next Level" at bounding box center [901, 459] width 321 height 57
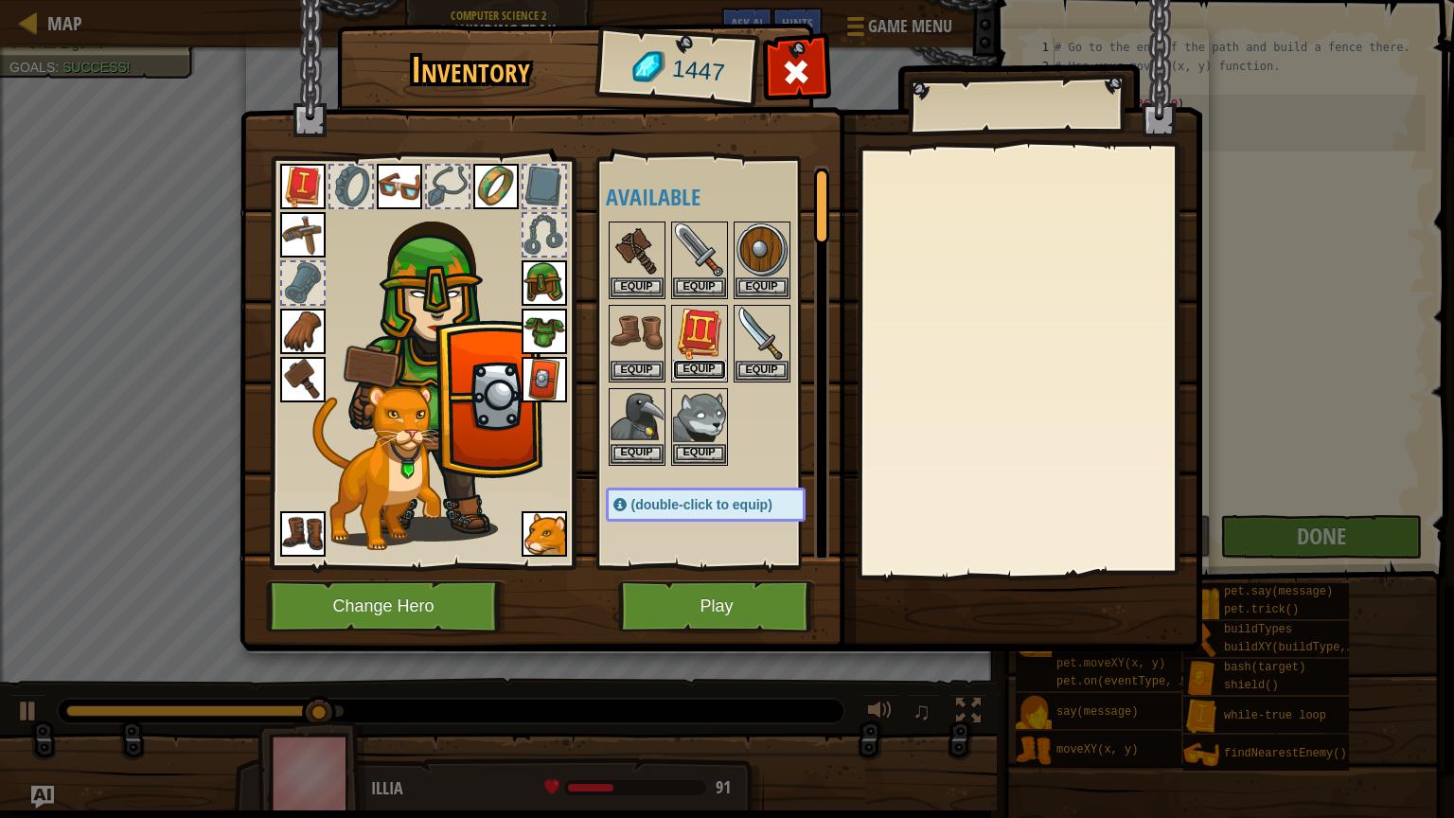
click at [712, 362] on button "Equip" at bounding box center [699, 370] width 53 height 20
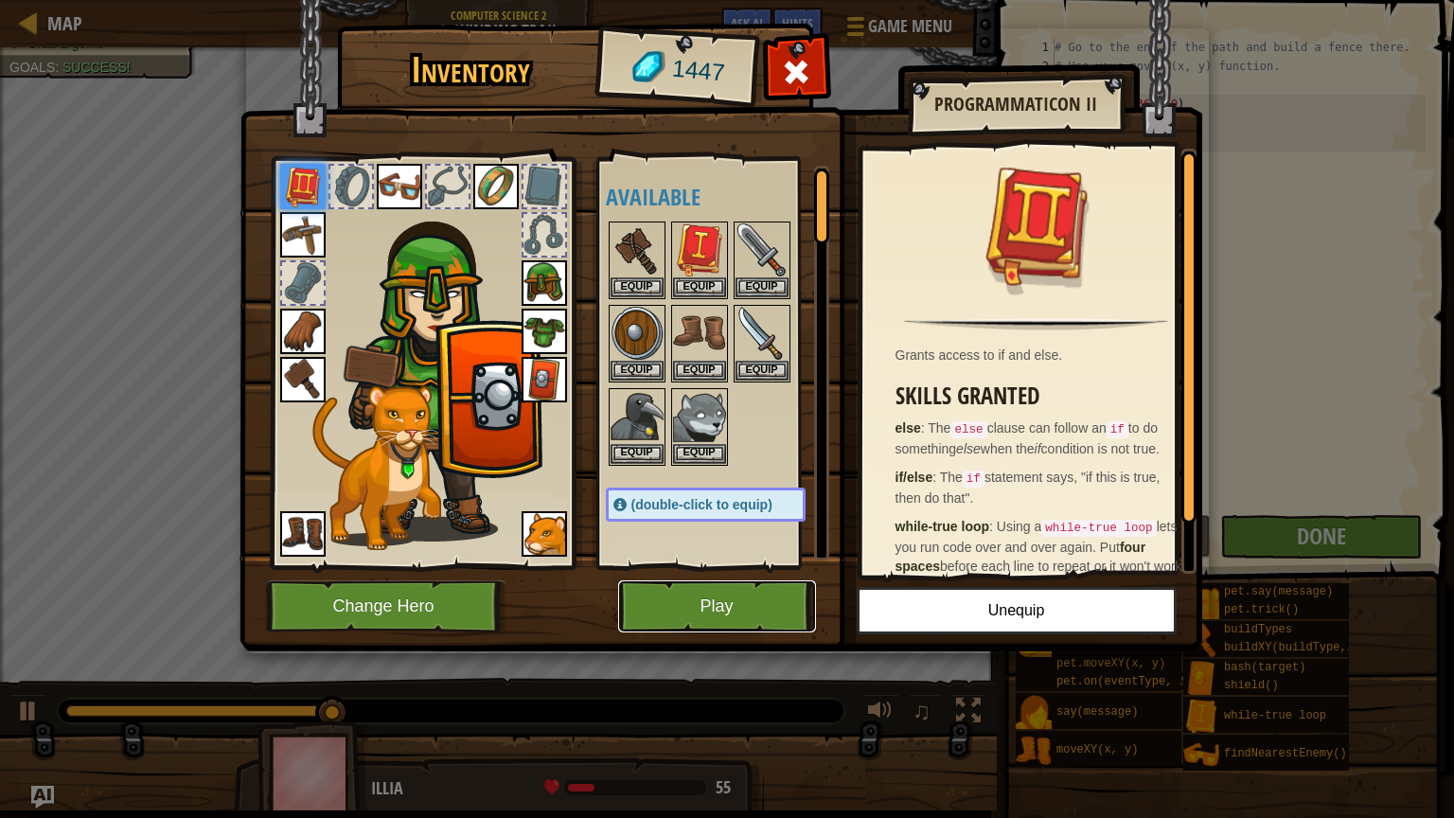
click at [708, 606] on button "Play" at bounding box center [717, 606] width 198 height 52
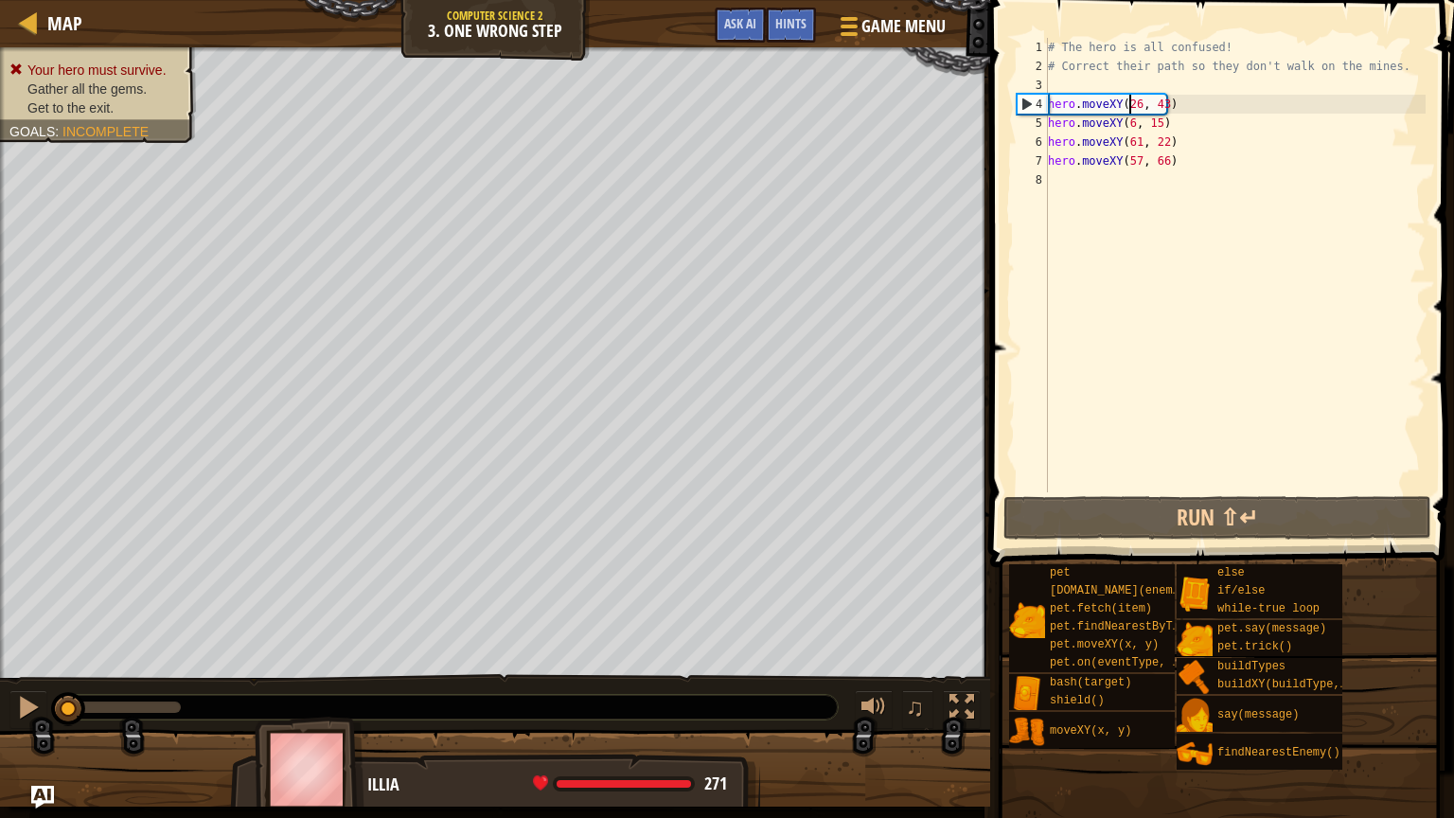
click at [1129, 101] on div "# The hero is all confused! # Correct their path so they don't walk on the mine…" at bounding box center [1235, 284] width 382 height 492
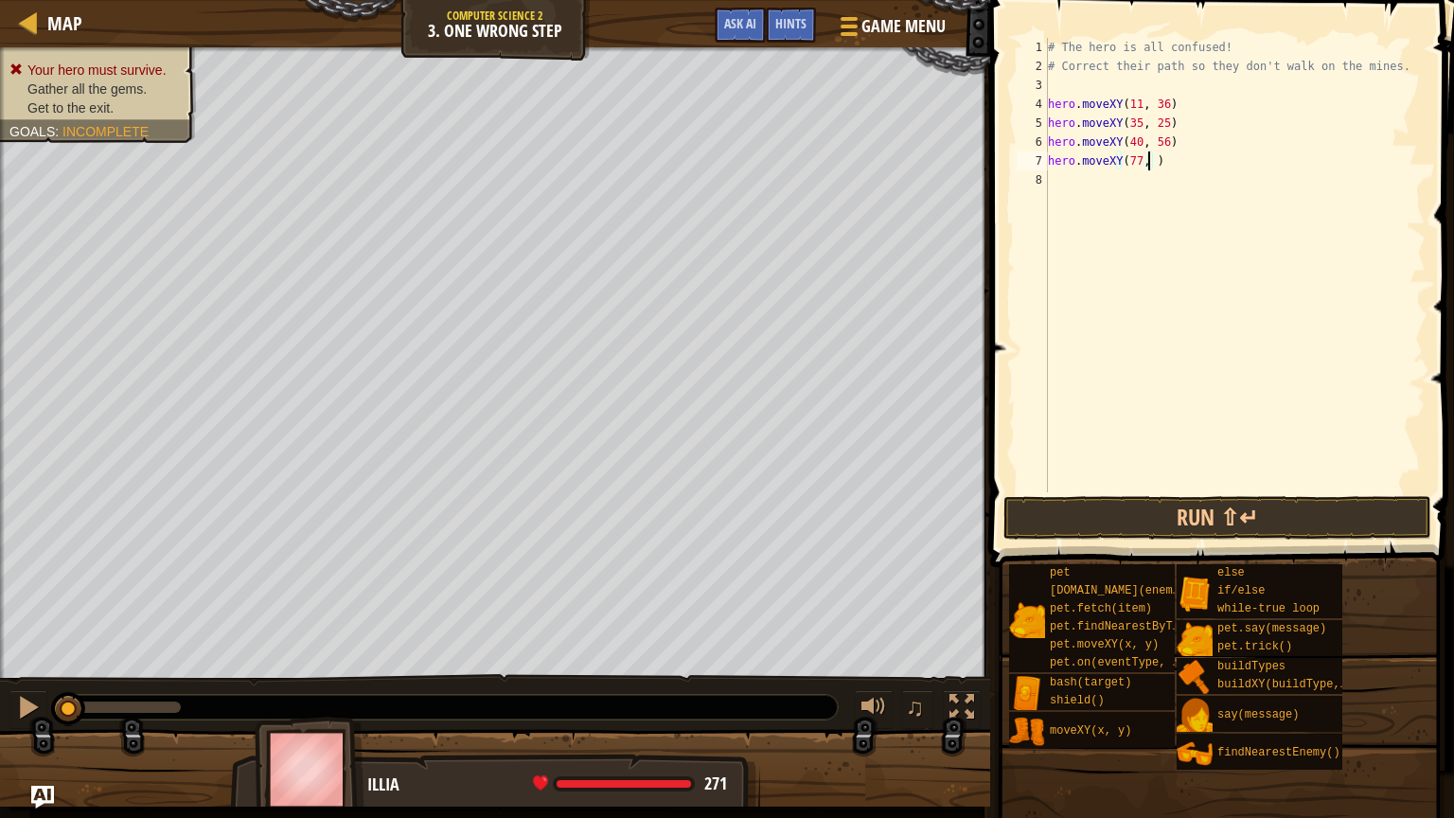
scroll to position [9, 8]
type textarea "hero.moveXY(77, 58)"
click at [1105, 526] on button "Run ⇧↵" at bounding box center [1218, 518] width 428 height 44
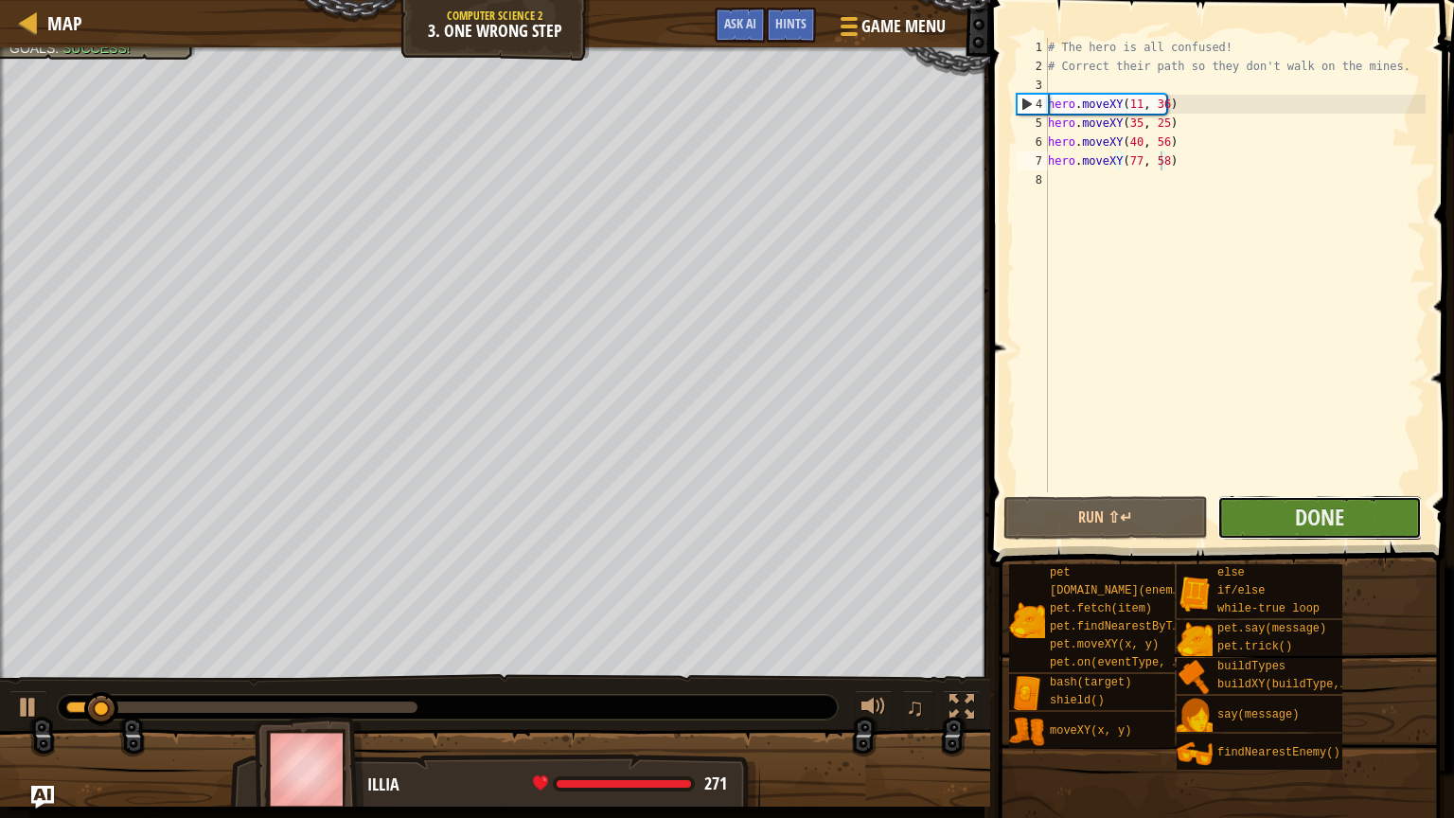
click at [1267, 515] on button "Done" at bounding box center [1320, 518] width 205 height 44
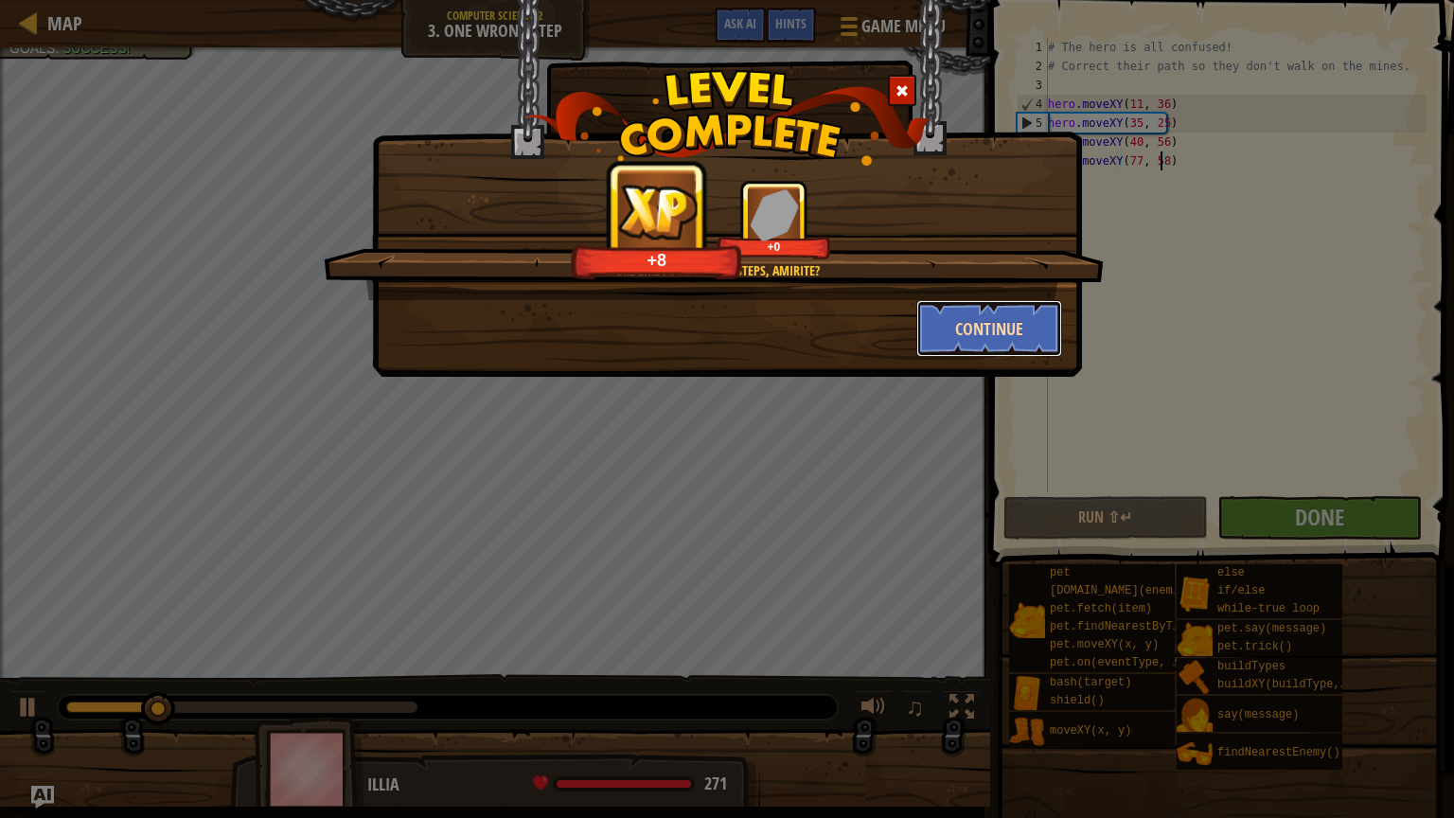
click at [999, 350] on button "Continue" at bounding box center [990, 328] width 147 height 57
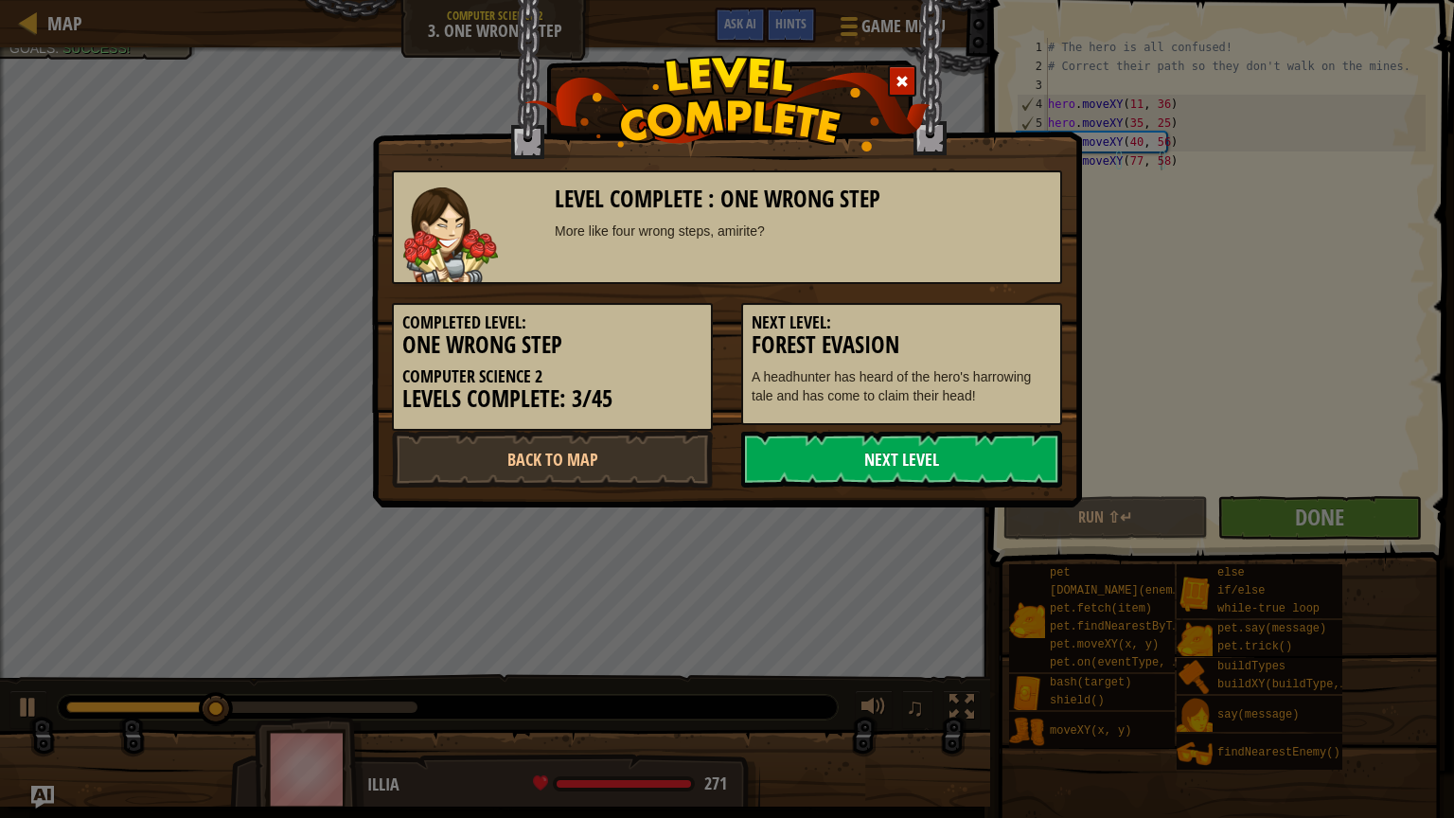
click at [997, 458] on link "Next Level" at bounding box center [901, 459] width 321 height 57
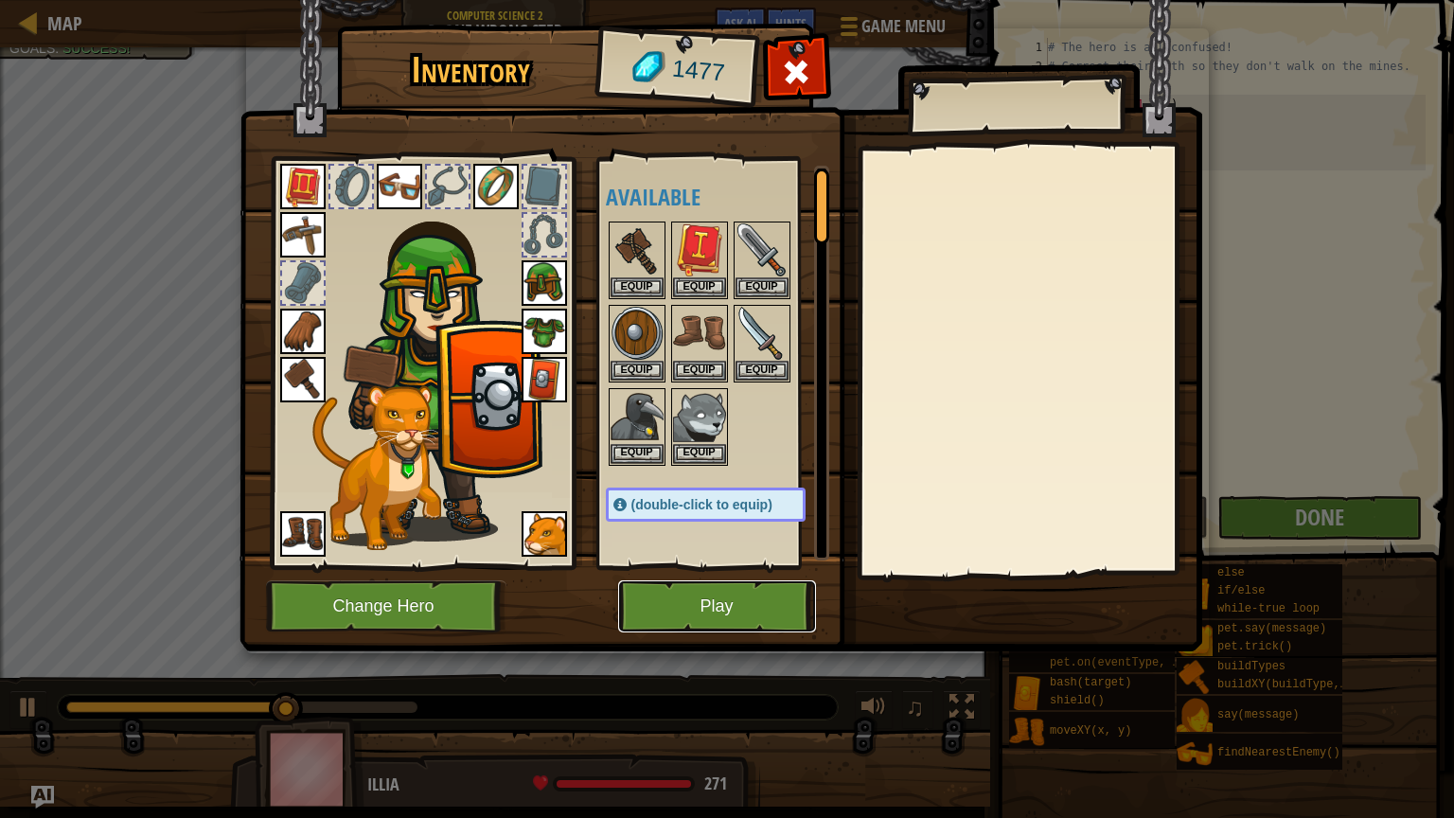
click at [755, 599] on button "Play" at bounding box center [717, 606] width 198 height 52
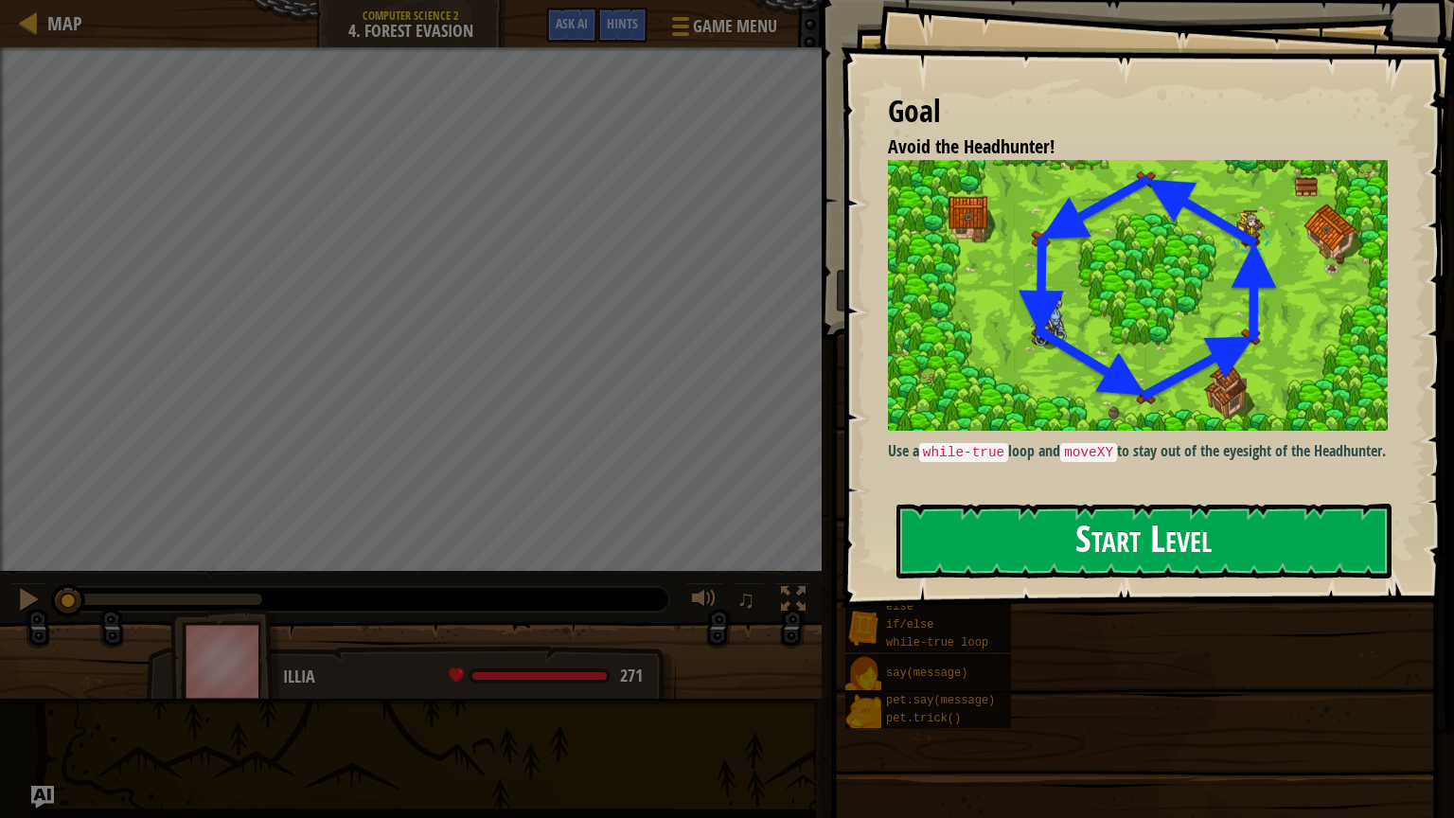
click at [1104, 547] on button "Start Level" at bounding box center [1144, 541] width 495 height 75
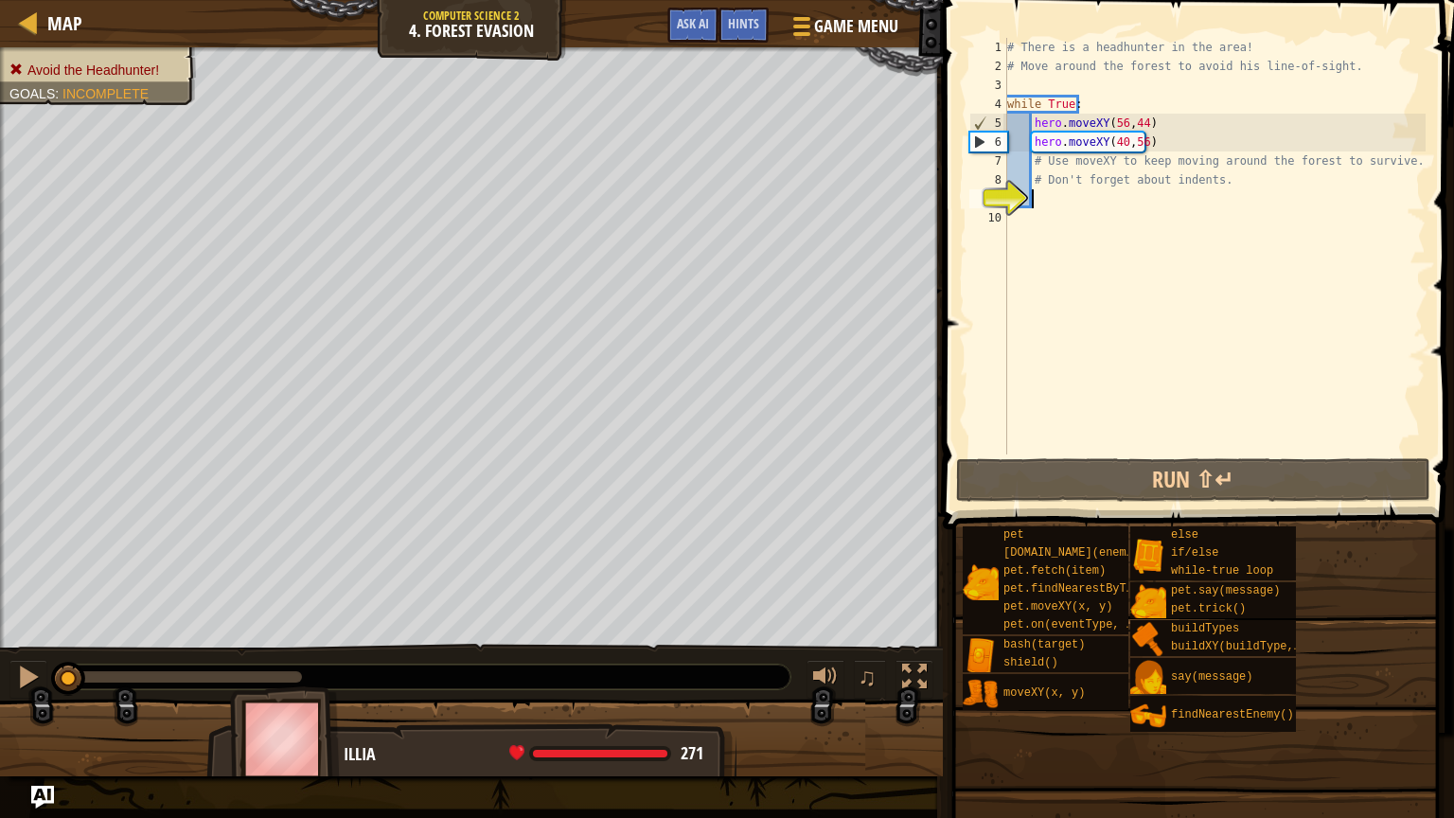
click at [1170, 145] on div "# There is a headhunter in the area! # Move around the forest to avoid his line…" at bounding box center [1215, 265] width 422 height 455
type textarea "hero.moveXY(40,56)"
click at [1083, 210] on div "# There is a headhunter in the area! # Move around the forest to avoid his line…" at bounding box center [1215, 265] width 422 height 455
click at [1169, 150] on div "# There is a headhunter in the area! # Move around the forest to avoid his line…" at bounding box center [1215, 265] width 422 height 455
type textarea "hero.moveXY(40,56)"
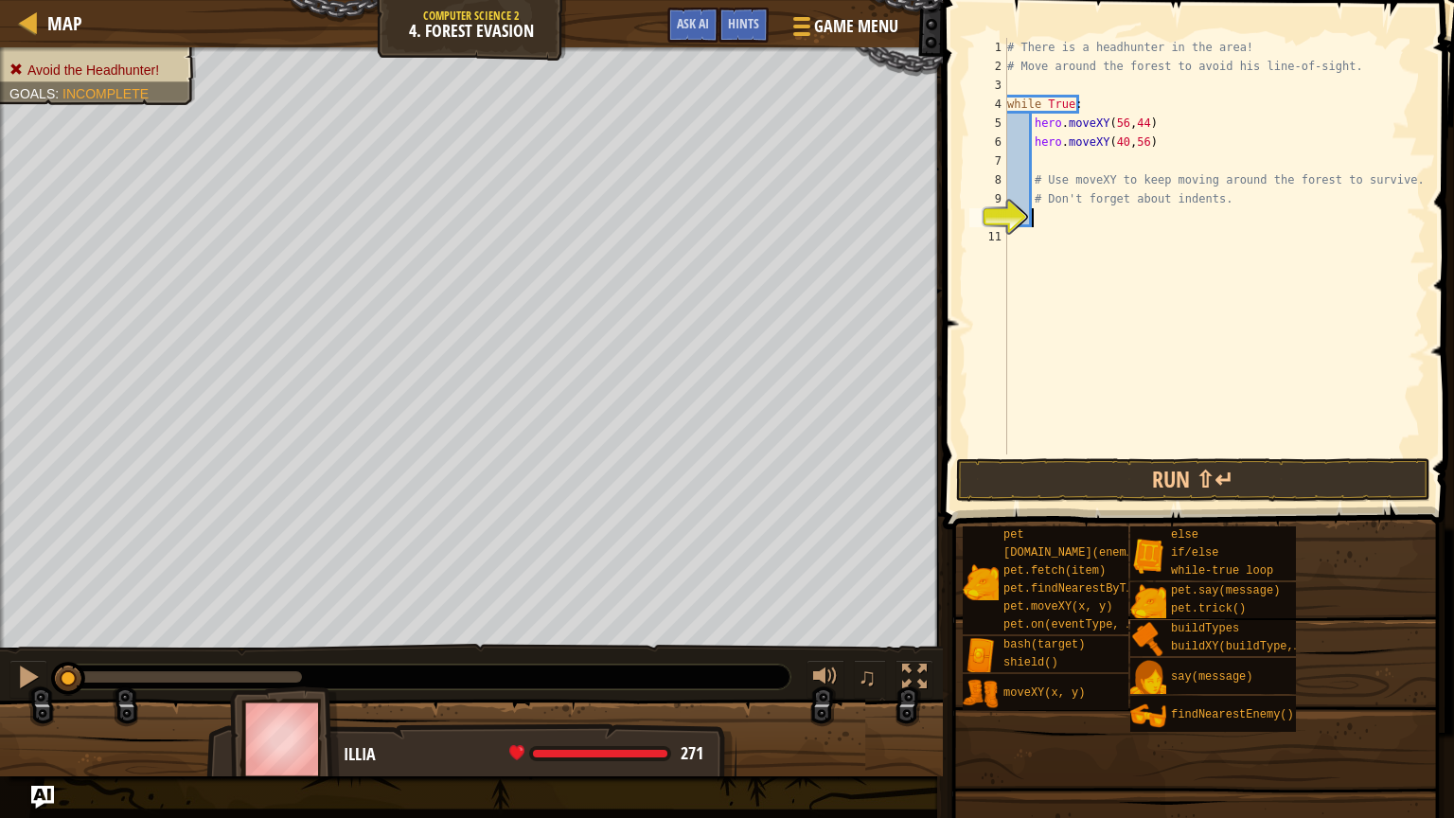
click at [1076, 215] on div "# There is a headhunter in the area! # Move around the forest to avoid his line…" at bounding box center [1215, 265] width 422 height 455
type textarea "hero.moveXY(24, 44)"
type textarea "hero.moveXY(24, 25)"
type textarea "hero.moveXY(40, 12)"
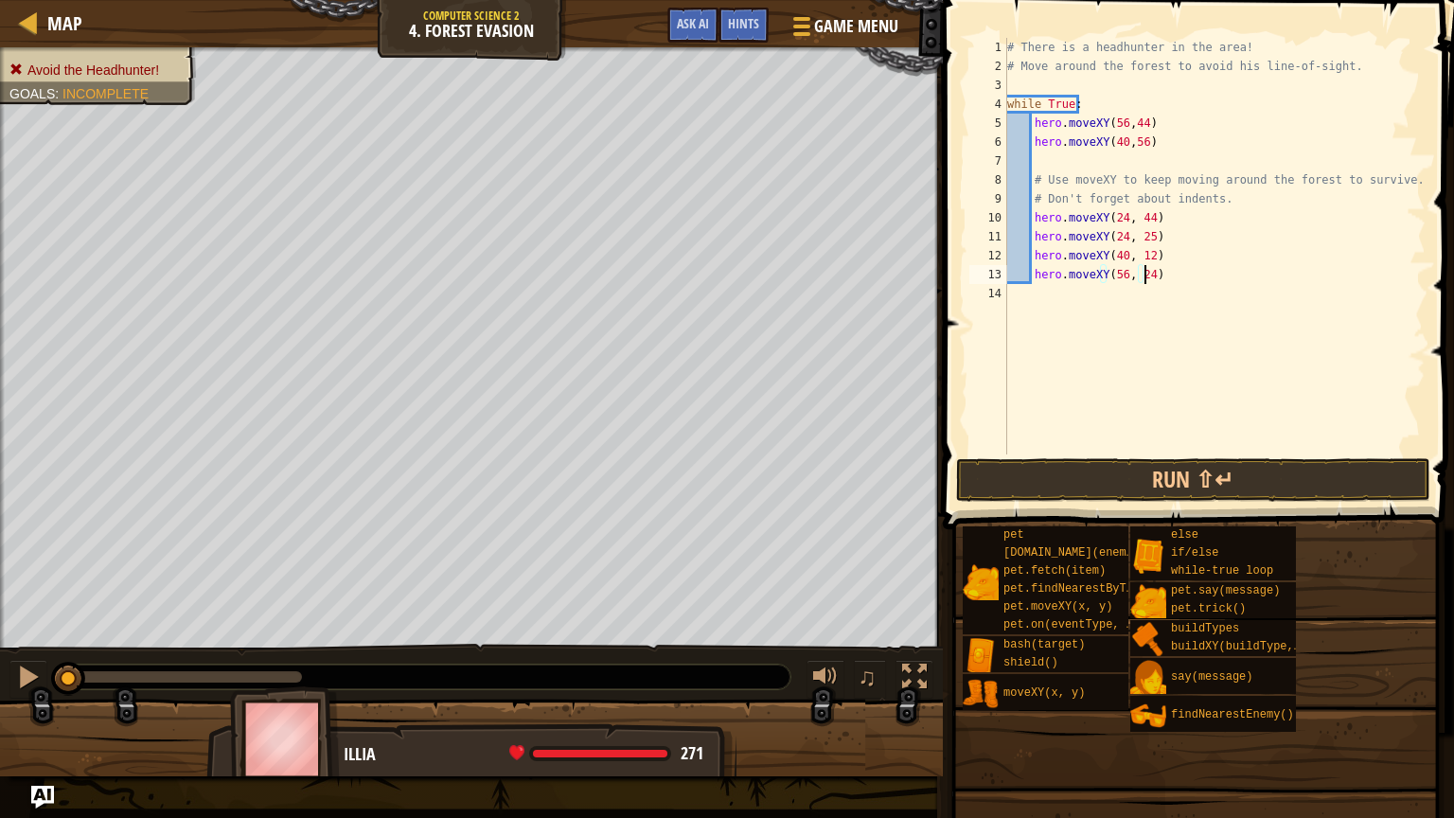
scroll to position [9, 10]
type textarea "hero.moveXY(56, 24)"
click at [1045, 485] on button "Run ⇧↵" at bounding box center [1193, 480] width 474 height 44
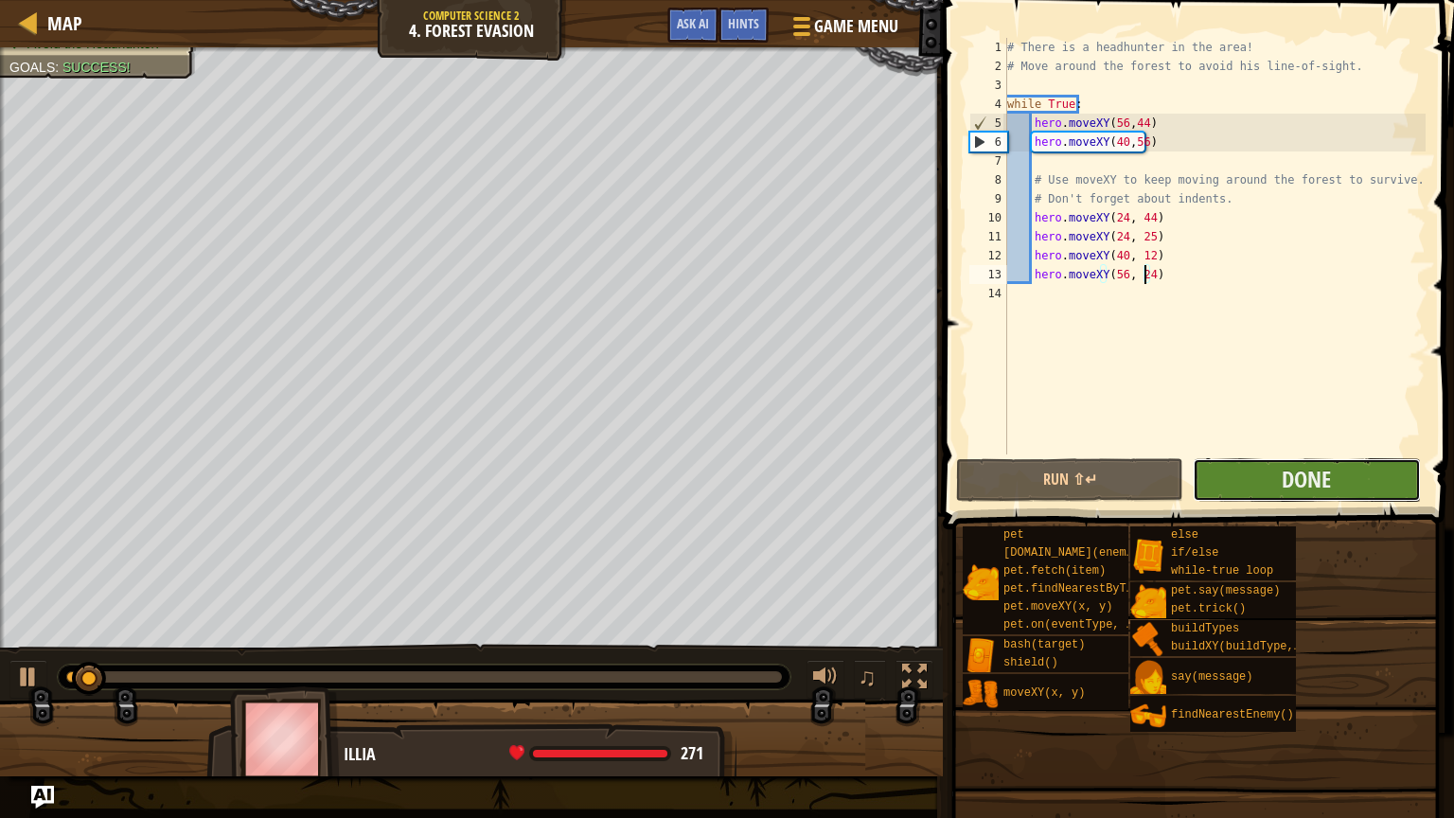
click at [1207, 476] on button "Done" at bounding box center [1306, 480] width 227 height 44
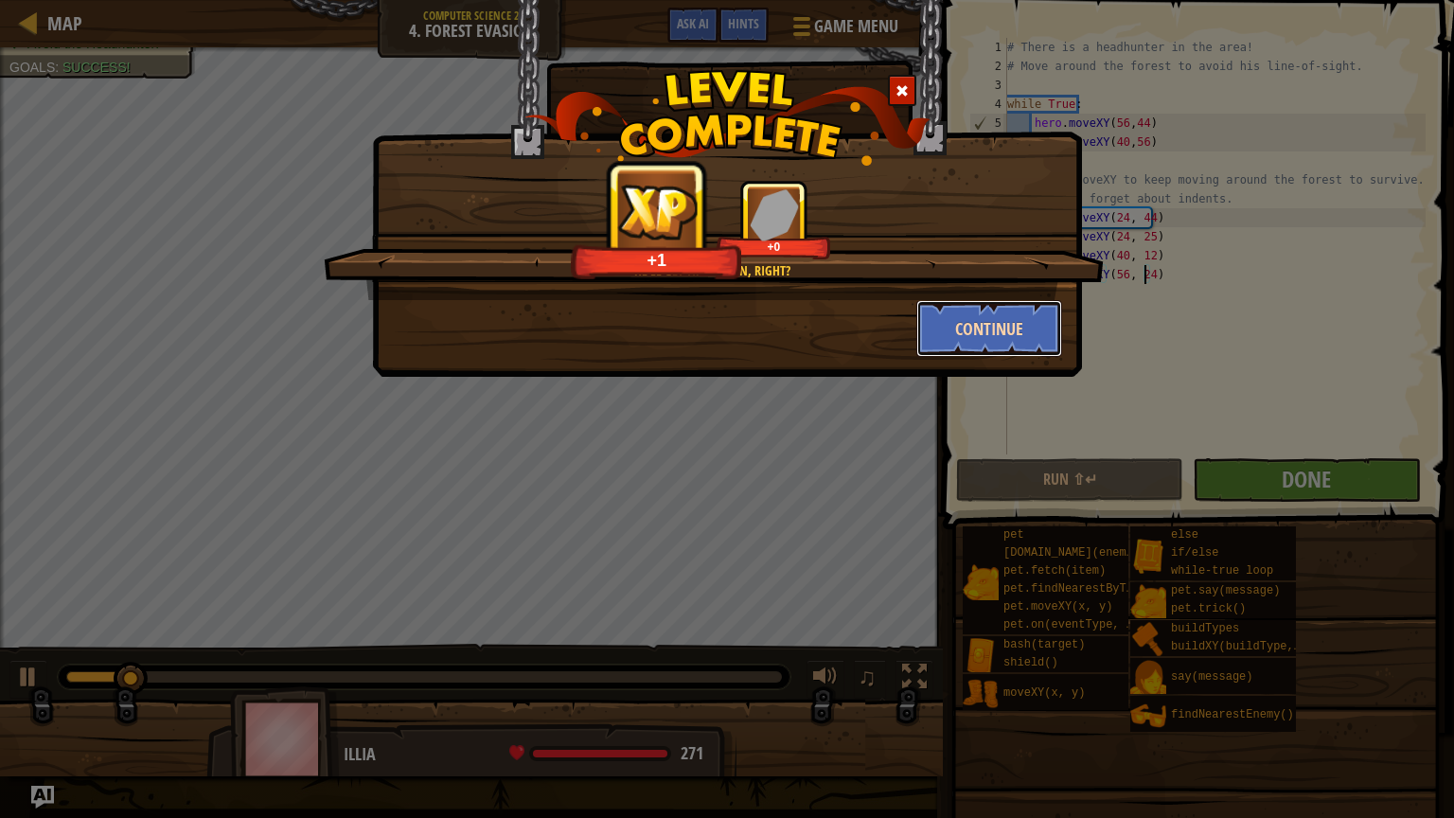
click at [984, 331] on button "Continue" at bounding box center [990, 328] width 147 height 57
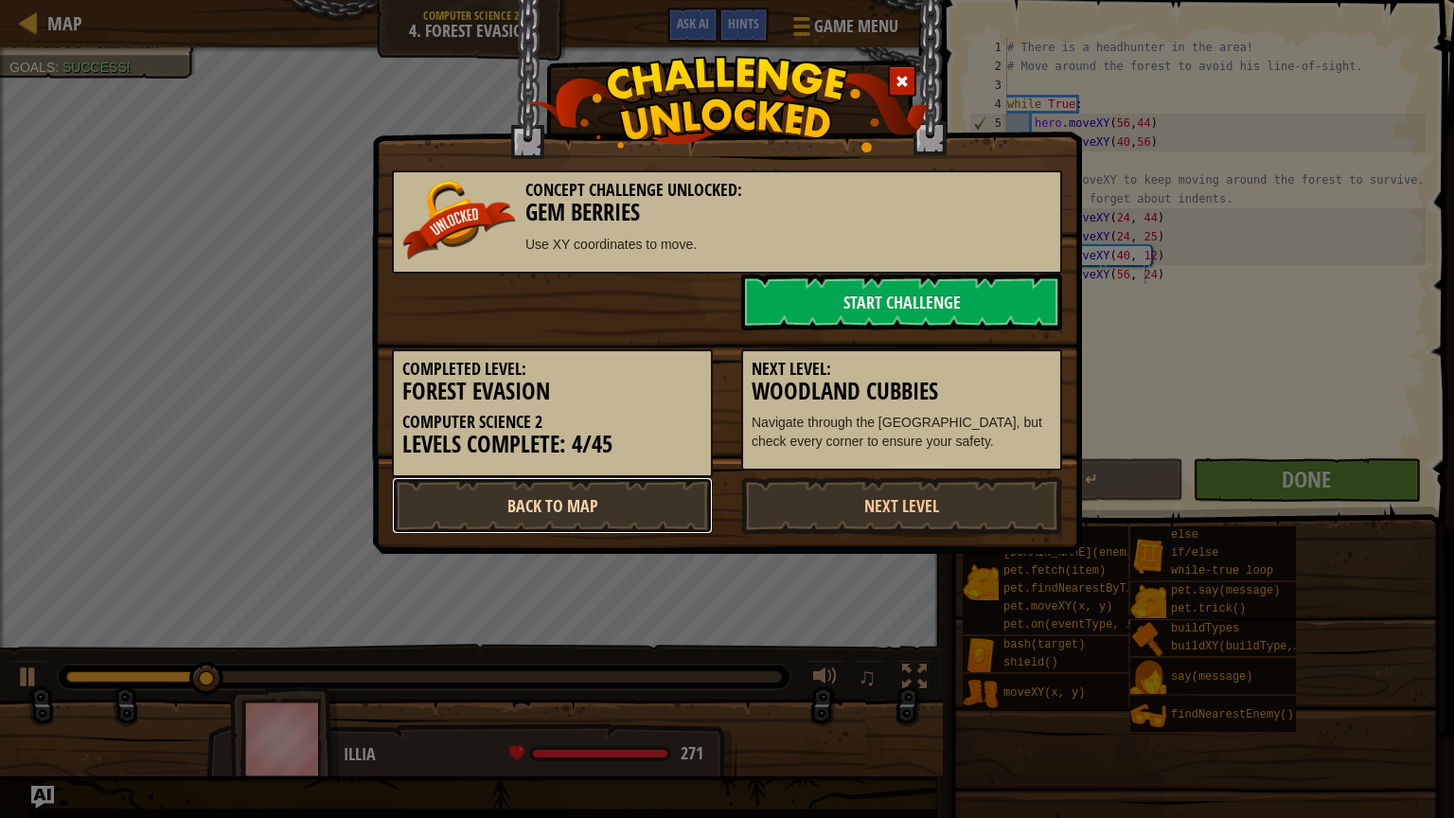
click at [651, 516] on link "Back to Map" at bounding box center [552, 505] width 321 height 57
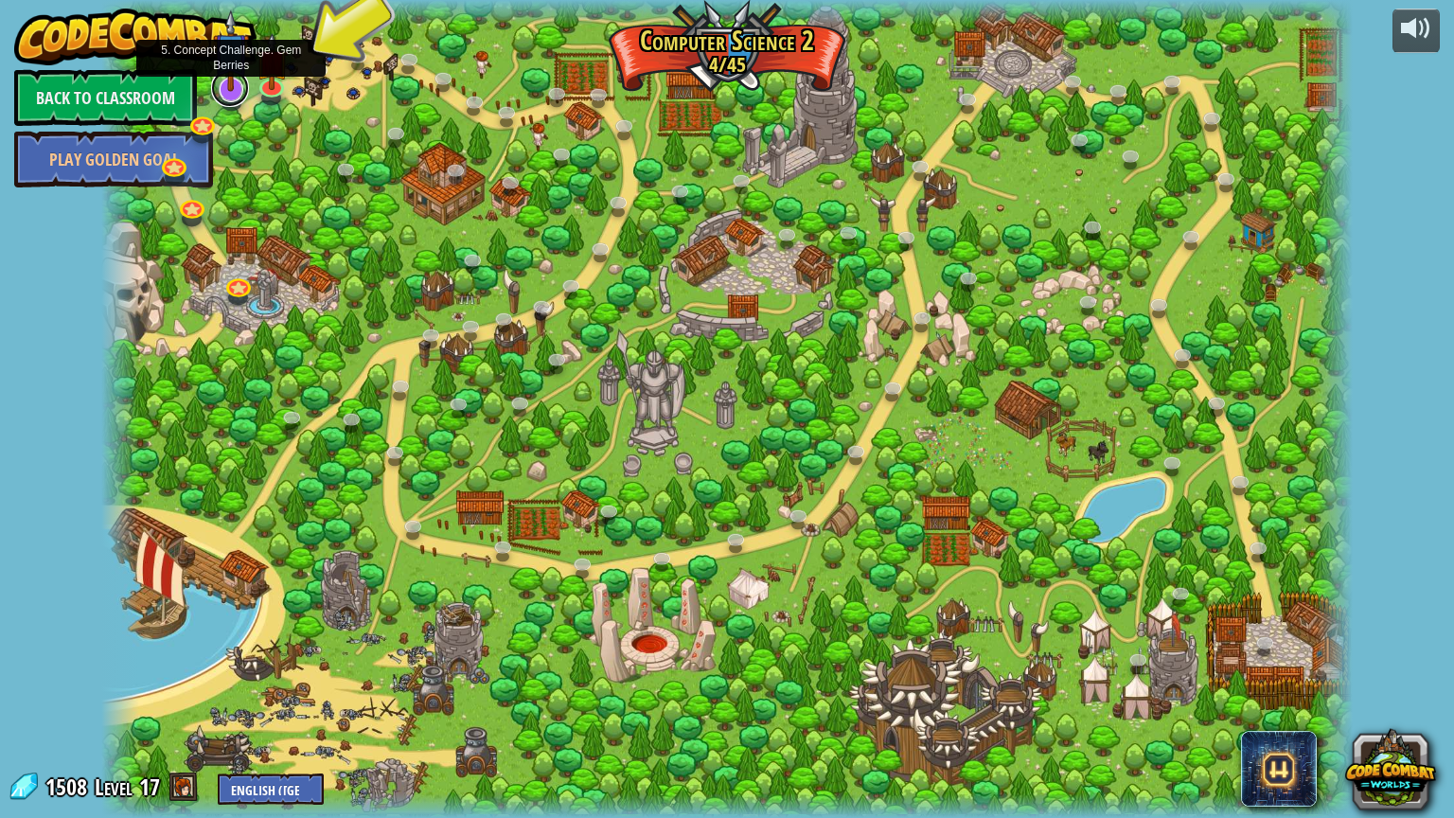
click at [231, 93] on link at bounding box center [230, 88] width 38 height 38
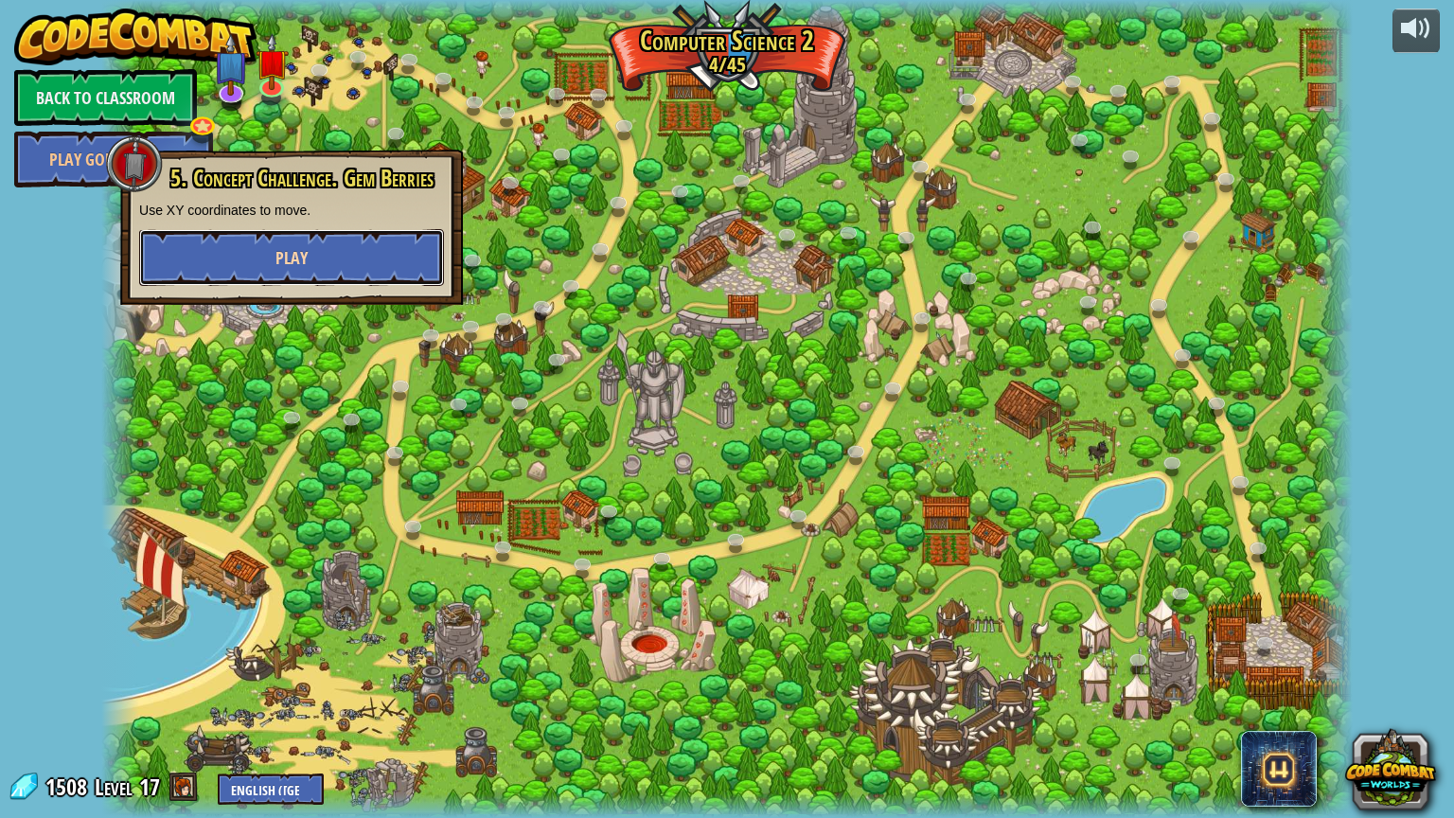
click at [276, 242] on button "Play" at bounding box center [291, 257] width 305 height 57
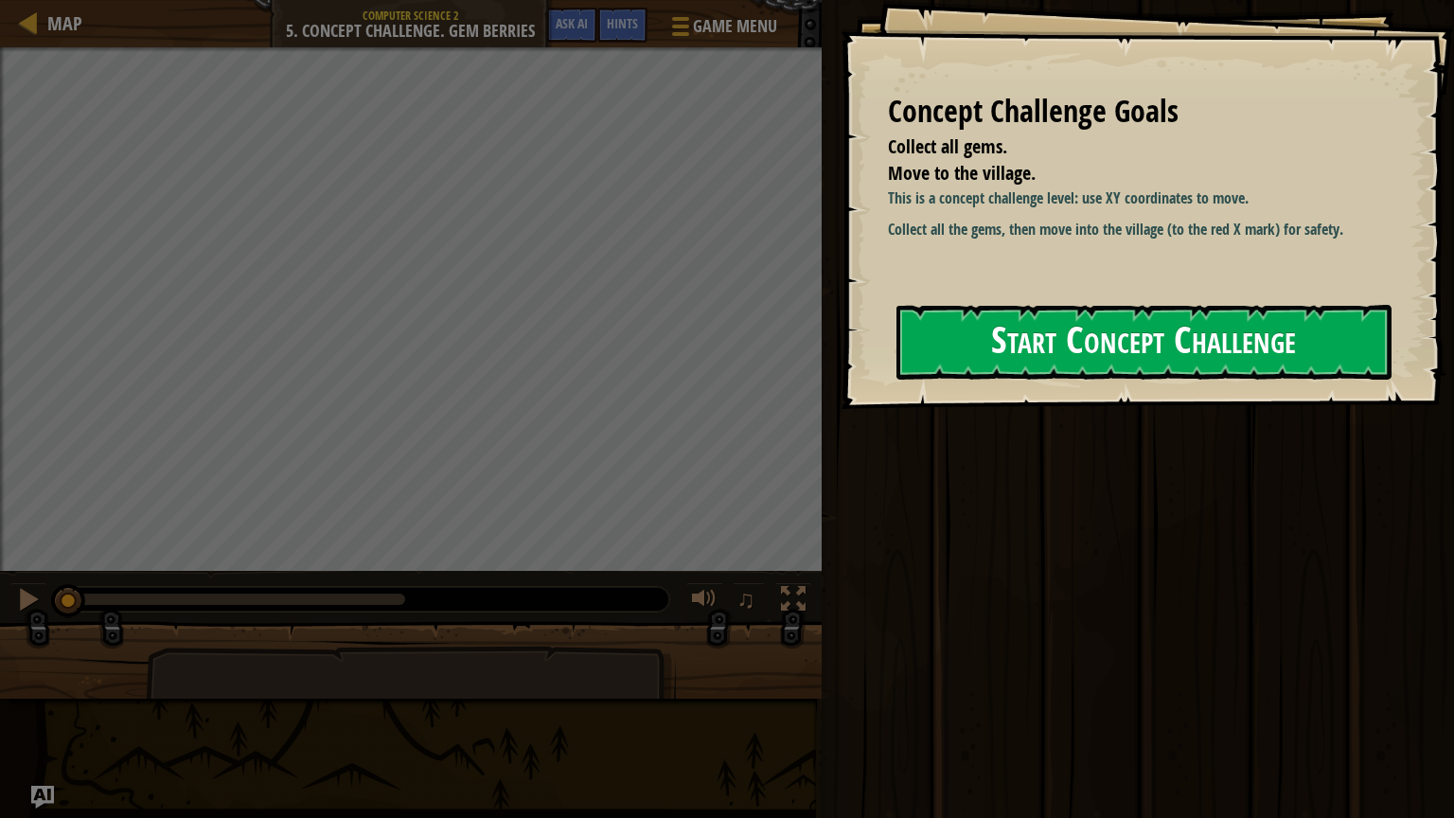
click at [945, 337] on button "Start Concept Challenge" at bounding box center [1144, 342] width 495 height 75
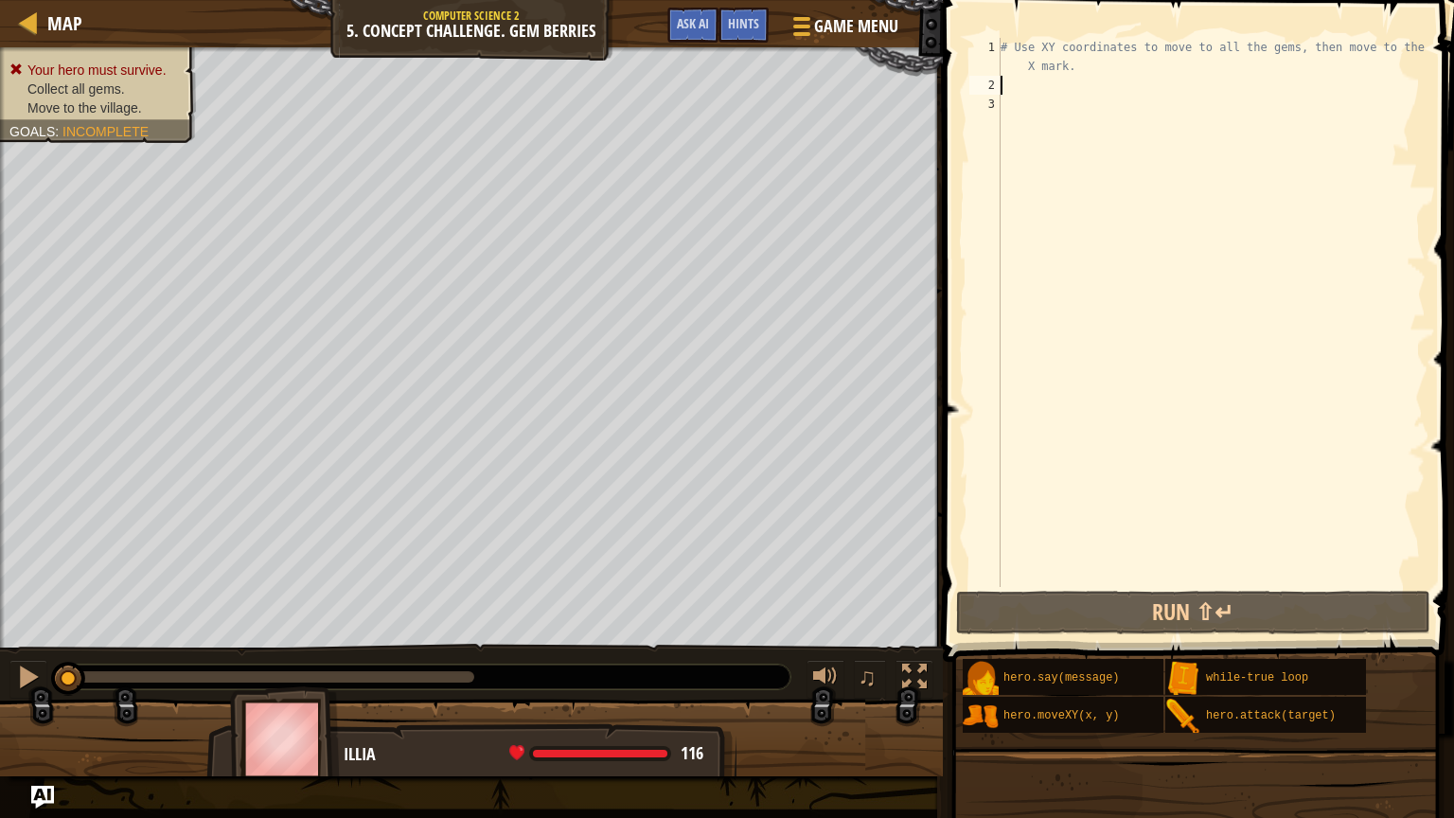
click at [1020, 84] on div "# Use XY coordinates to move to all the gems, then move to the red X mark." at bounding box center [1211, 341] width 429 height 606
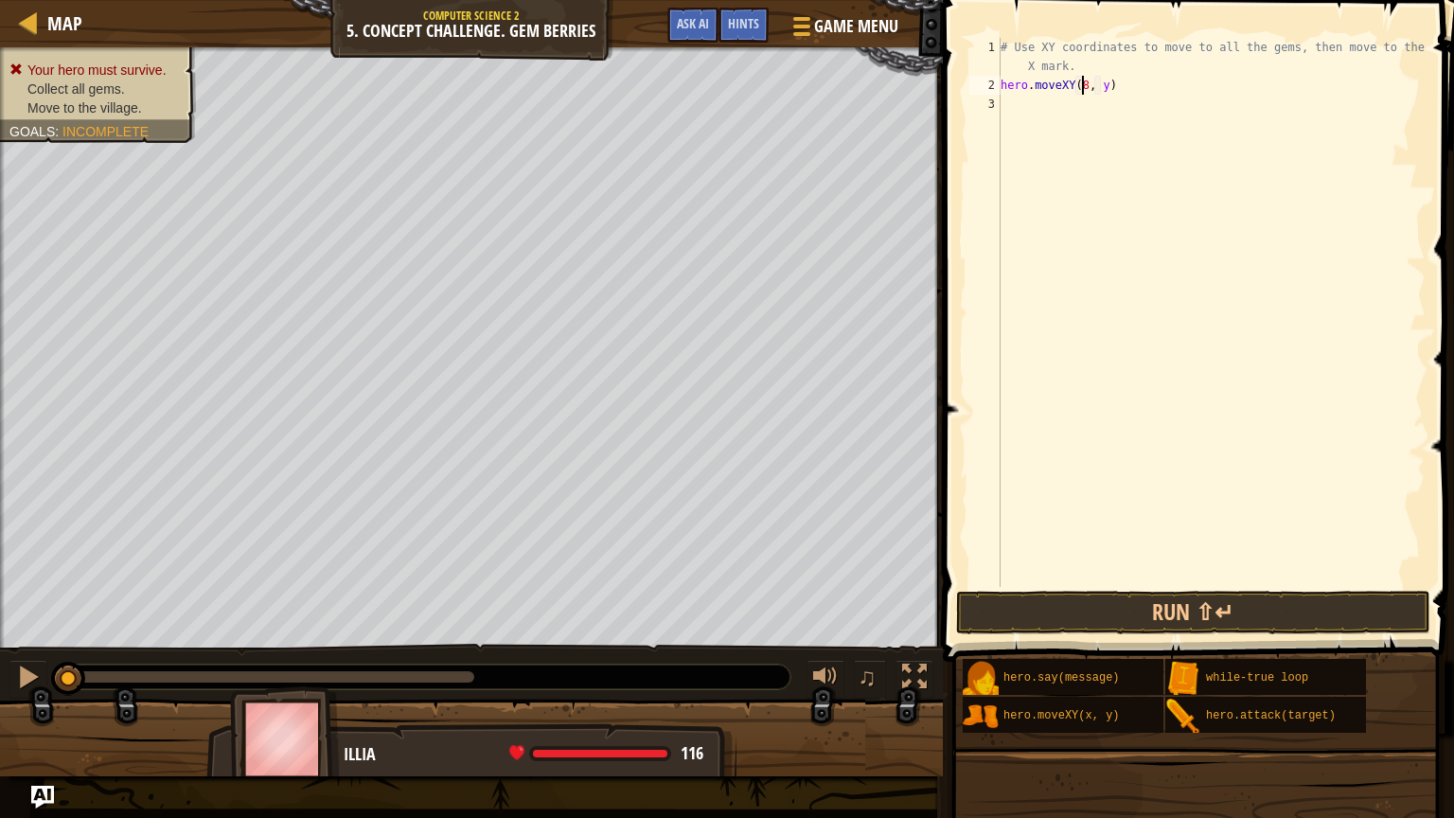
scroll to position [9, 6]
type textarea "hero.moveXY(8, 48)"
type textarea "hero.moveXY(8, 12)"
type textarea "hero.moveXY(34, 15)"
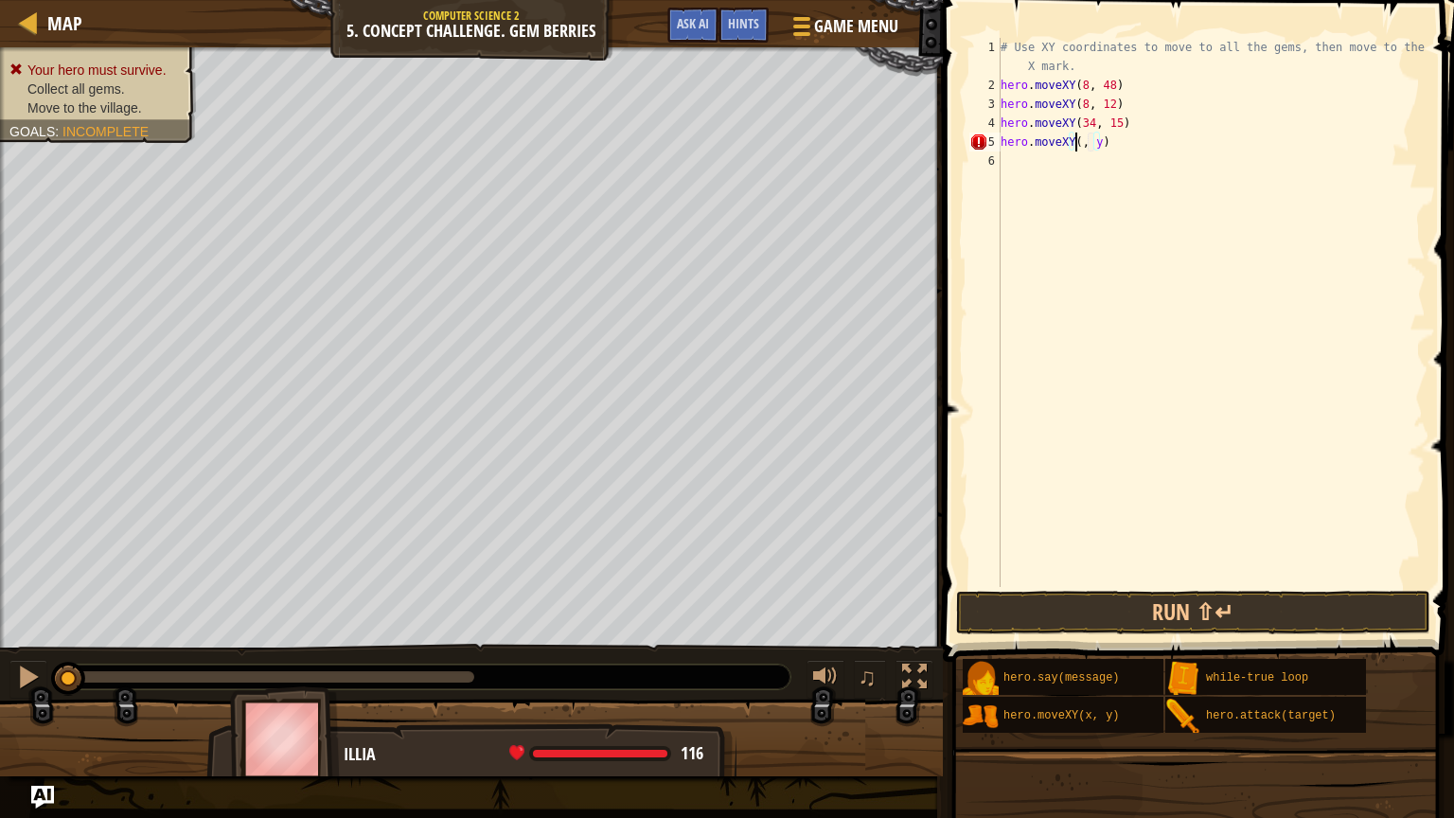
scroll to position [9, 7]
type textarea "hero.moveXY(50, 34)"
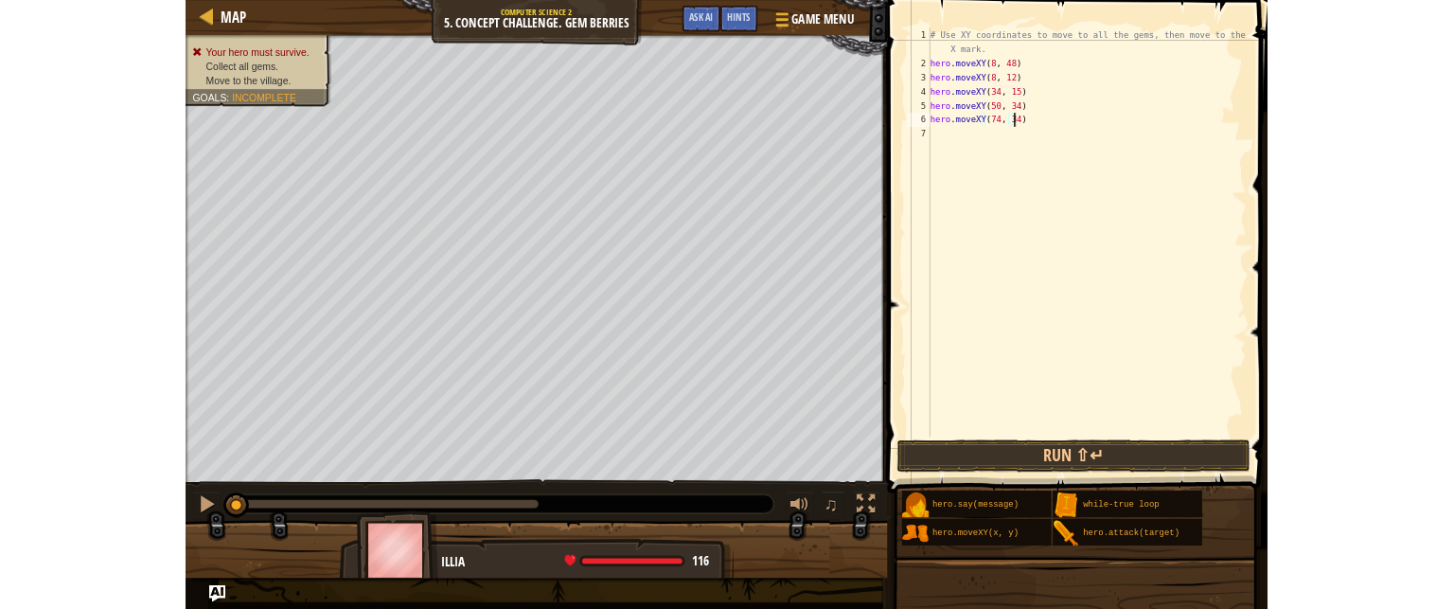
scroll to position [9, 8]
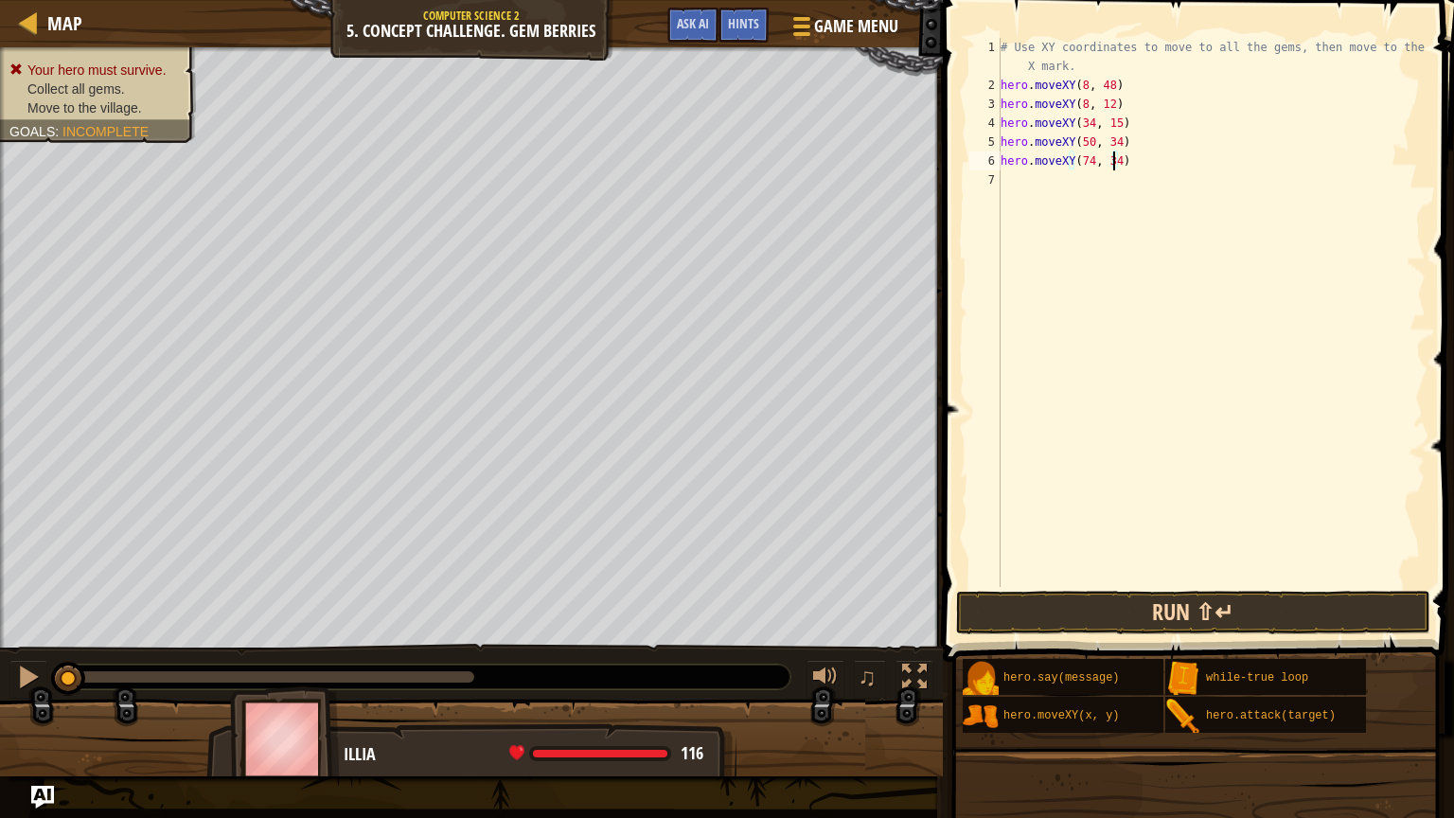
type textarea "hero.moveXY(74, 34)"
drag, startPoint x: 998, startPoint y: 606, endPoint x: 992, endPoint y: 619, distance: 14.4
click at [992, 608] on button "Run ⇧↵" at bounding box center [1193, 613] width 474 height 44
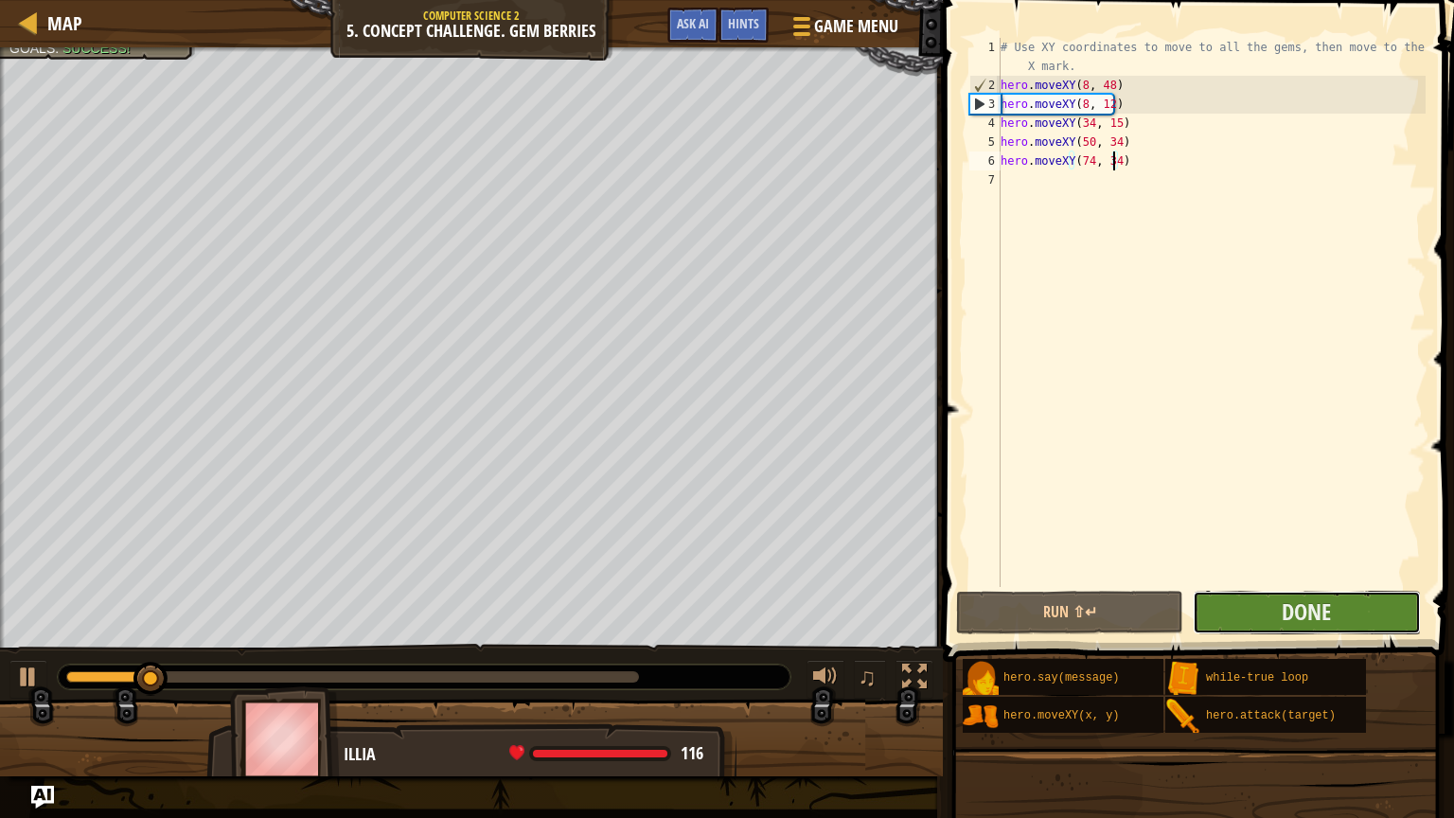
click at [1266, 598] on button "Done" at bounding box center [1306, 613] width 227 height 44
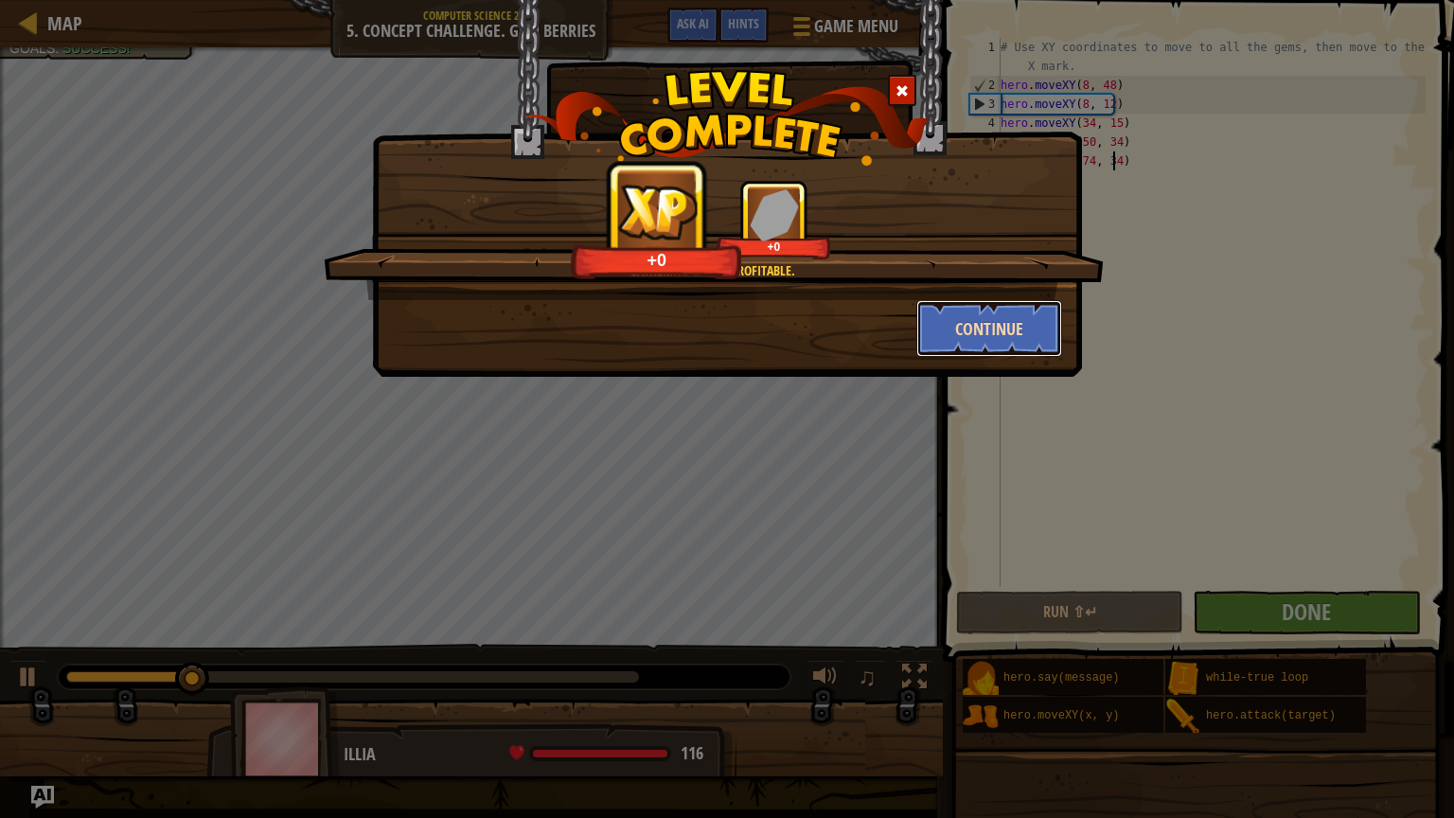
click at [1019, 322] on button "Continue" at bounding box center [990, 328] width 147 height 57
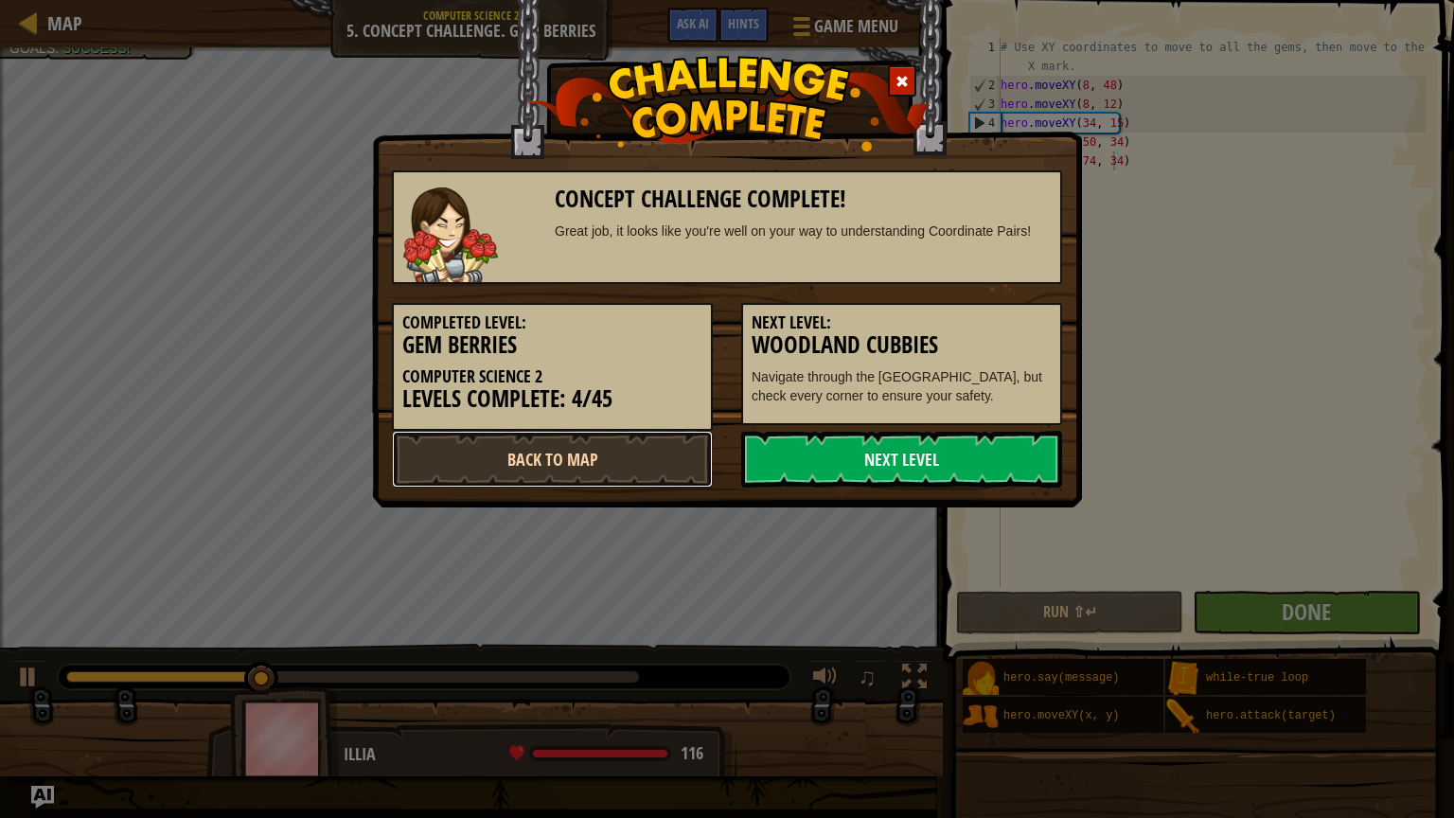
click at [568, 462] on link "Back to Map" at bounding box center [552, 459] width 321 height 57
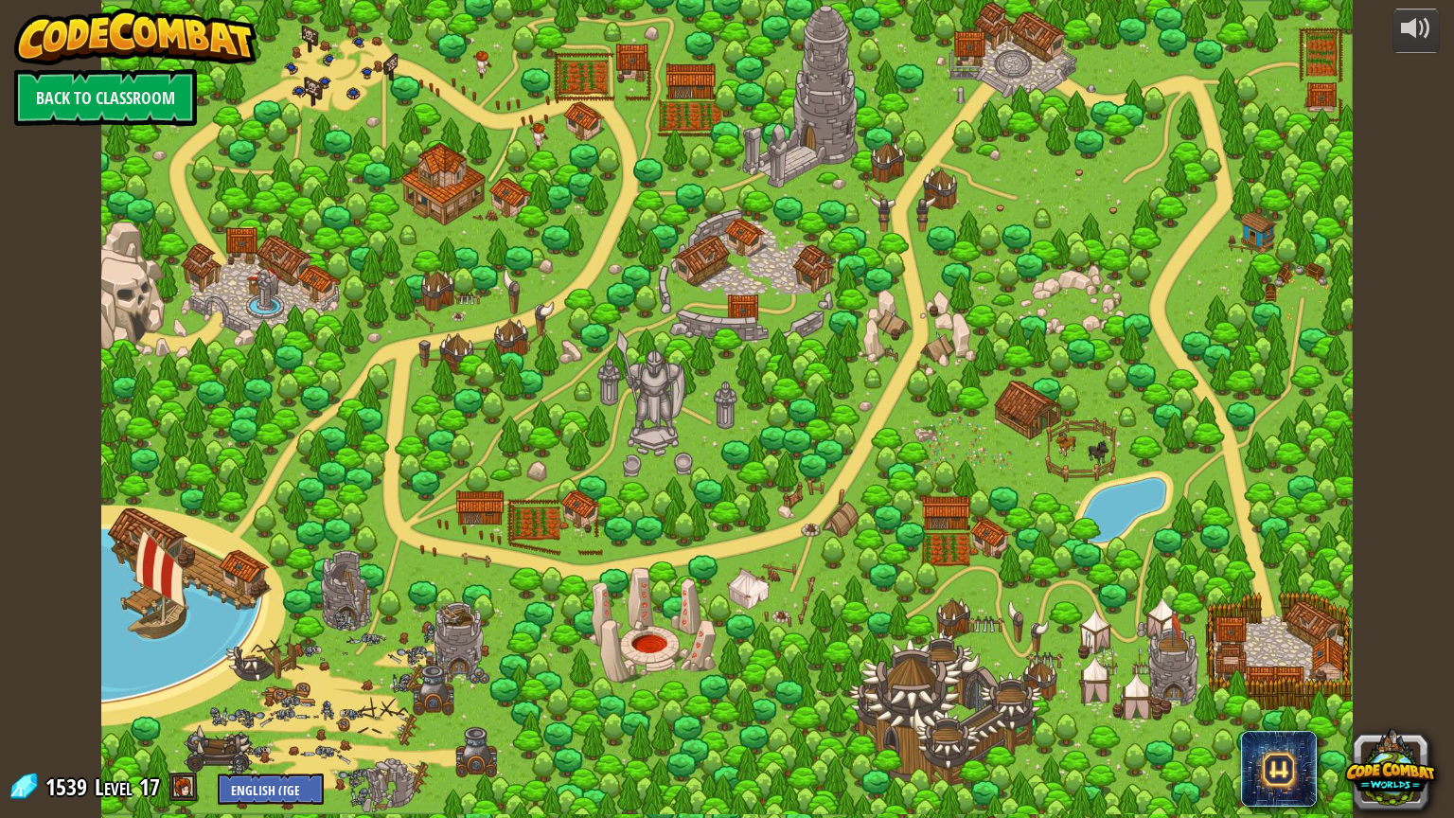
click at [568, 461] on div at bounding box center [727, 409] width 1252 height 818
